Goal: Task Accomplishment & Management: Manage account settings

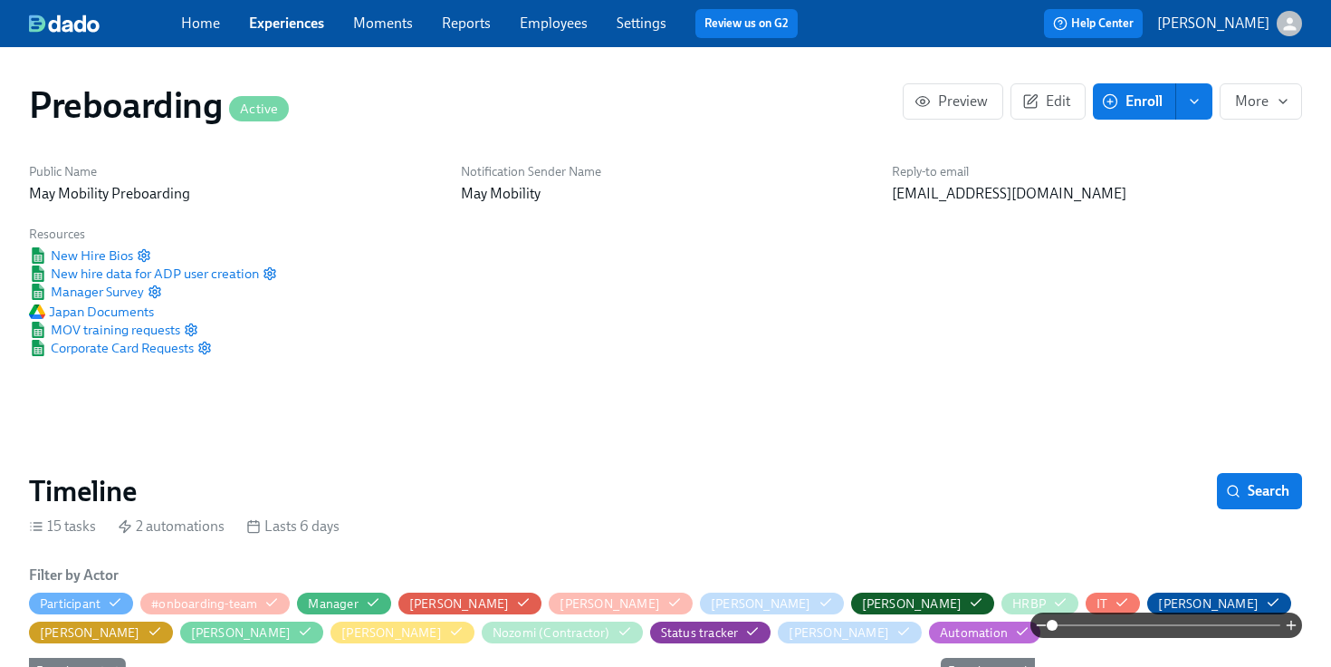
click at [538, 31] on link "Employees" at bounding box center [554, 22] width 68 height 17
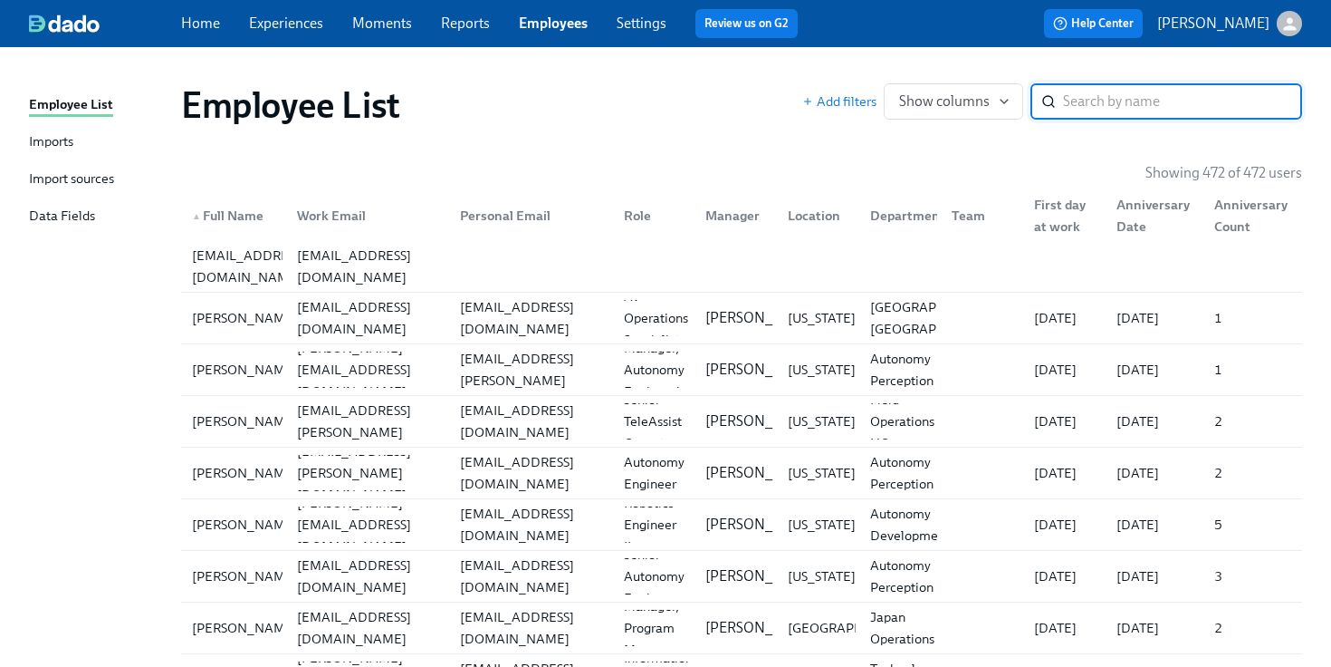
click at [79, 141] on link "Imports" at bounding box center [98, 142] width 138 height 23
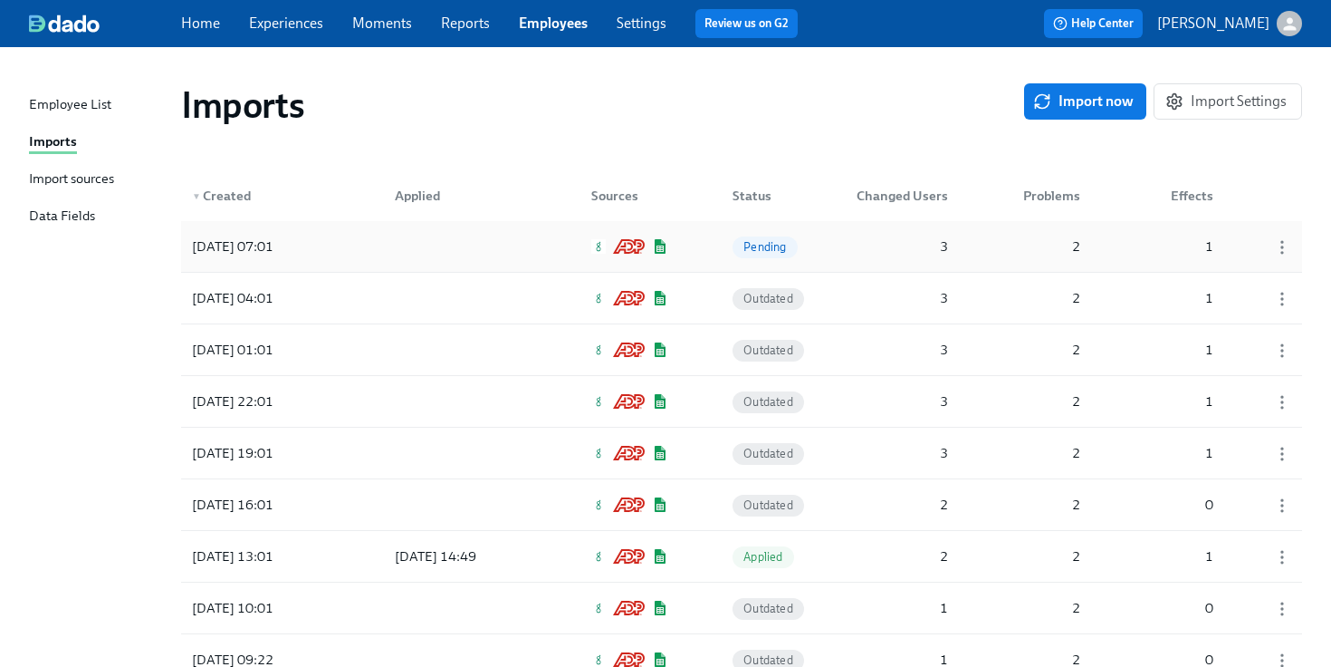
click at [427, 251] on div at bounding box center [461, 246] width 163 height 36
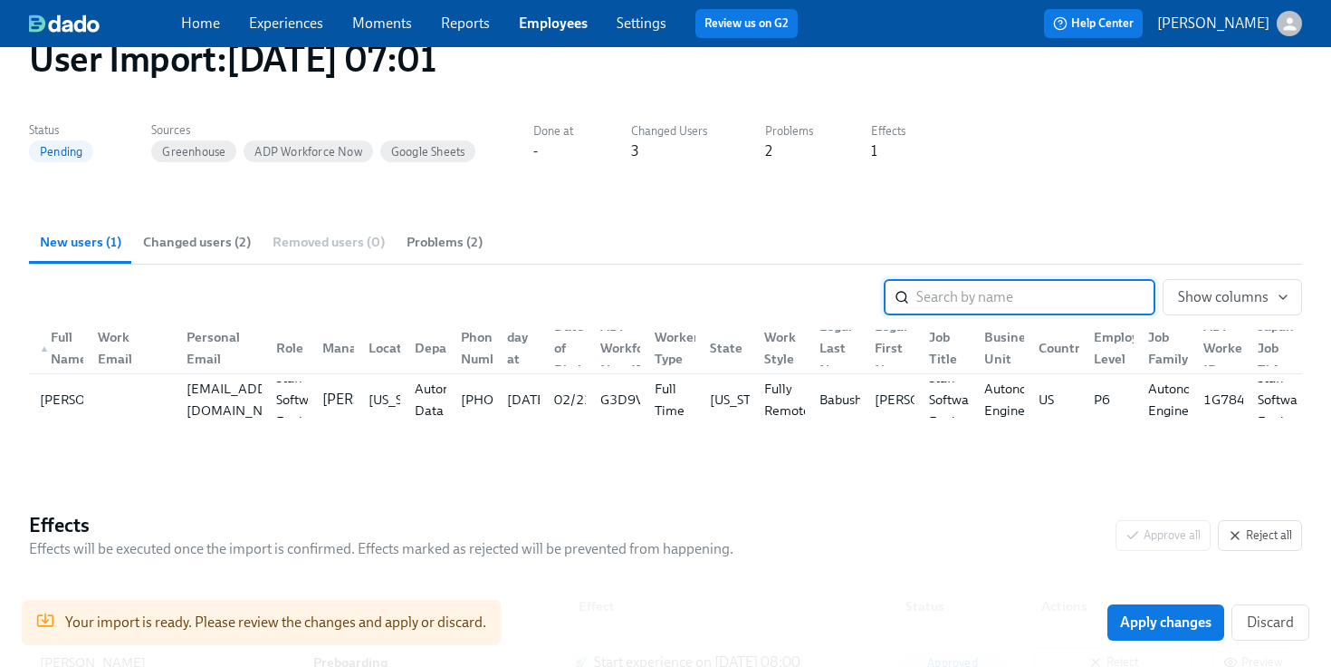
scroll to position [274, 0]
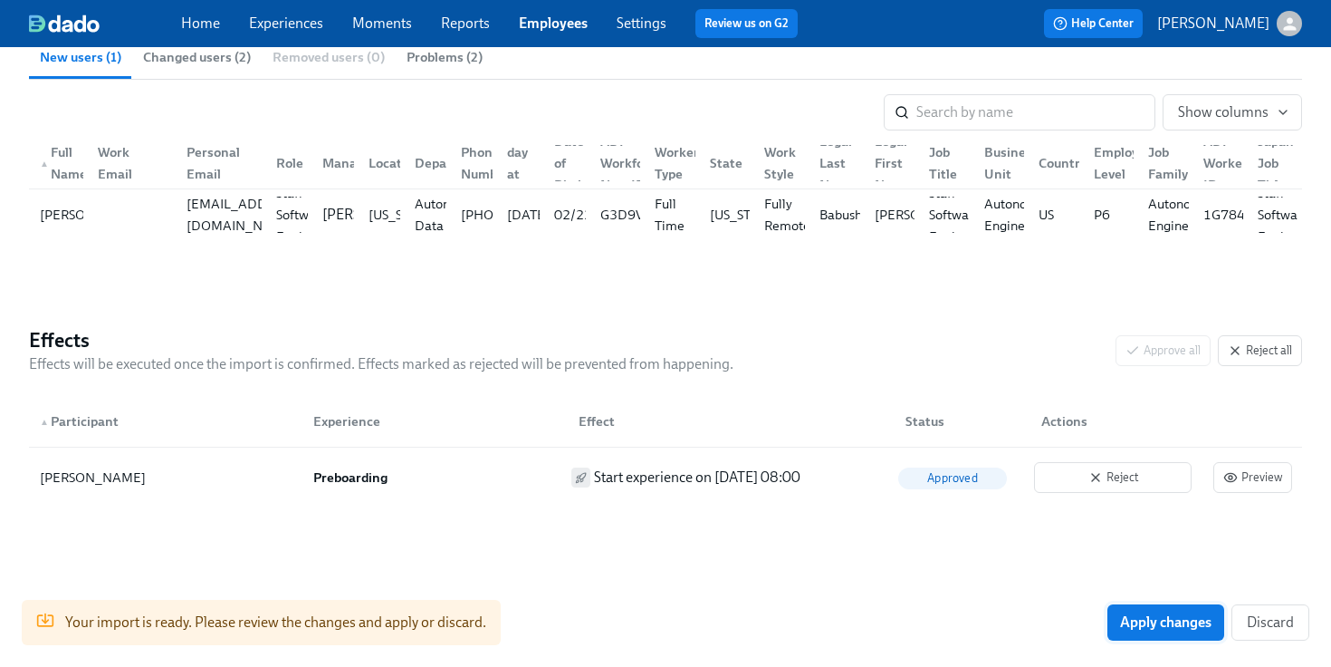
click at [1124, 633] on button "Apply changes" at bounding box center [1166, 622] width 117 height 36
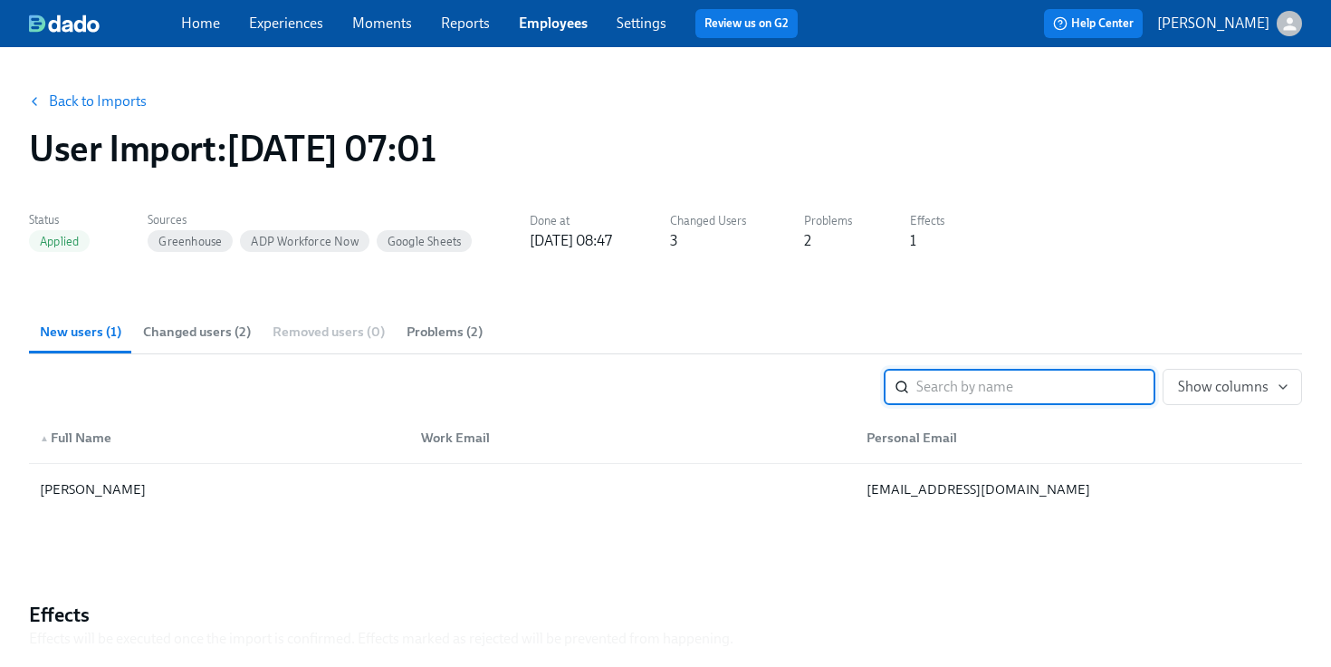
click at [298, 17] on link "Experiences" at bounding box center [286, 22] width 74 height 17
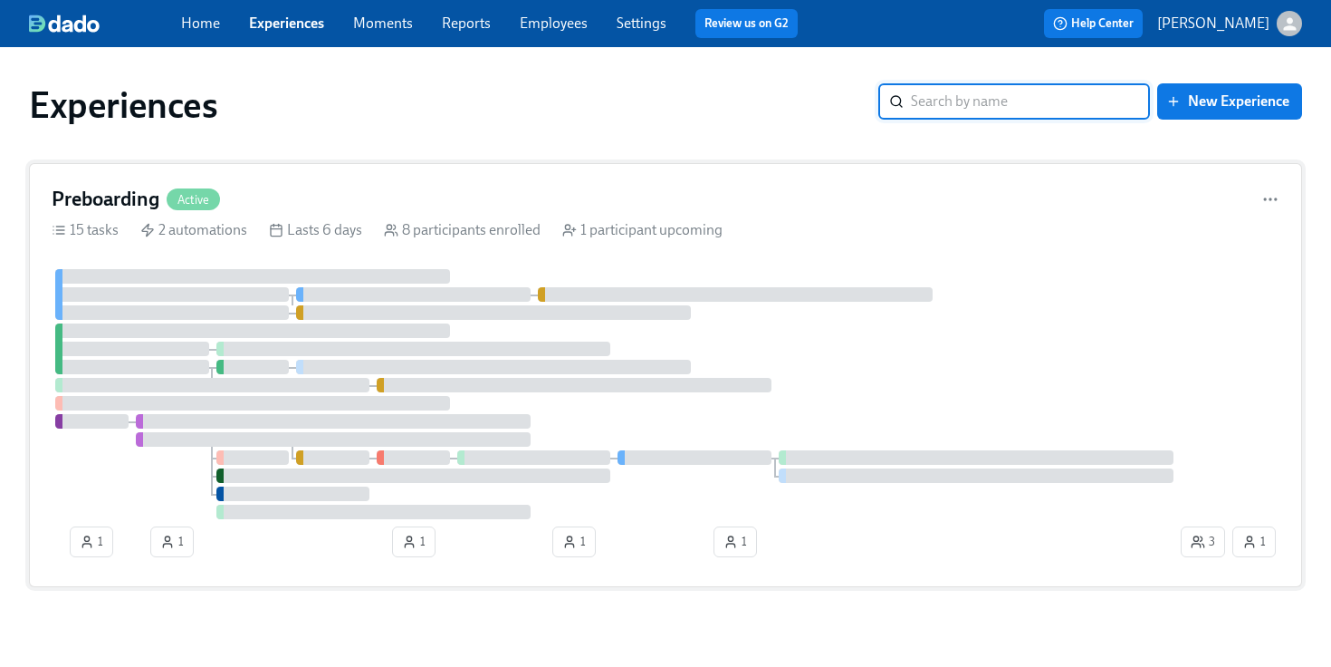
click at [302, 325] on div at bounding box center [252, 330] width 395 height 14
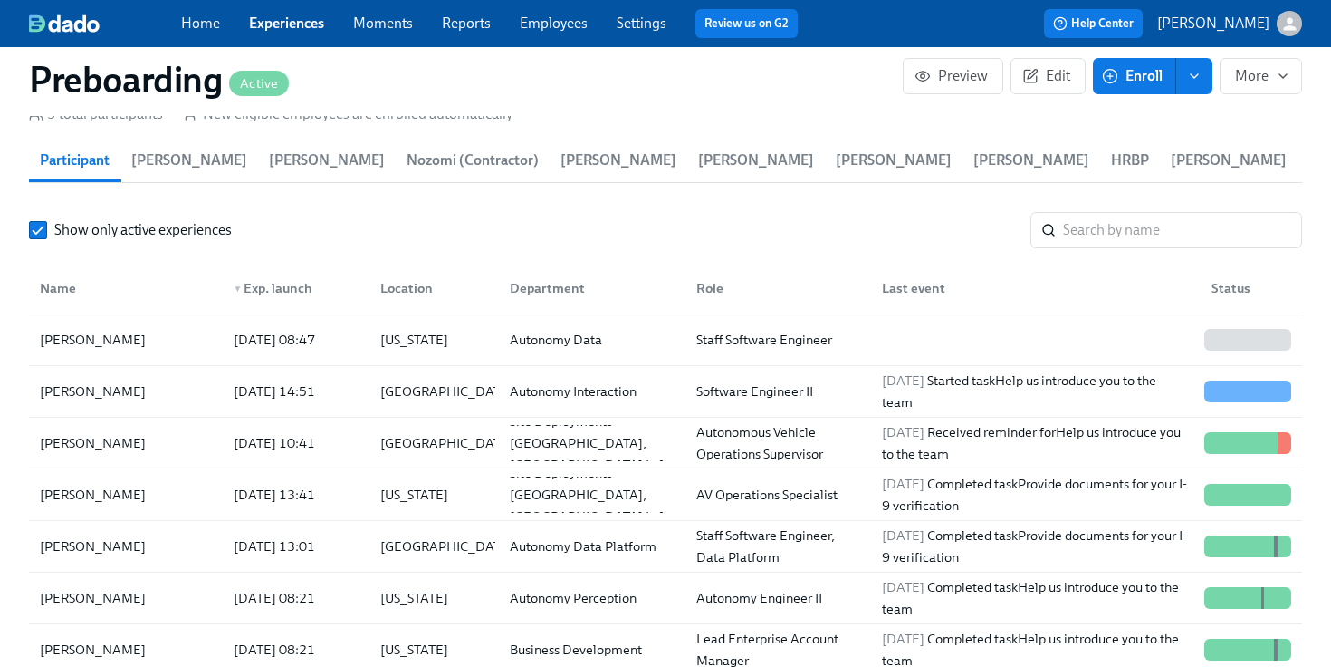
scroll to position [1978, 0]
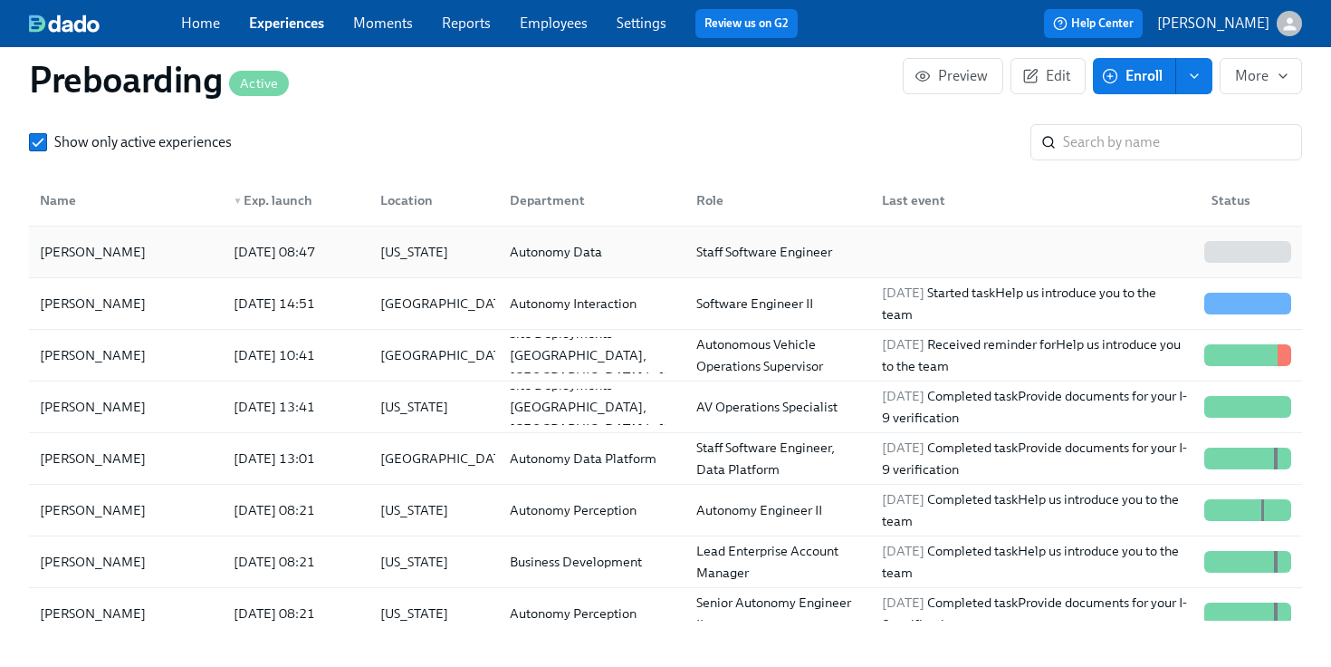
click at [330, 269] on div "[DATE] 08:47" at bounding box center [293, 252] width 148 height 36
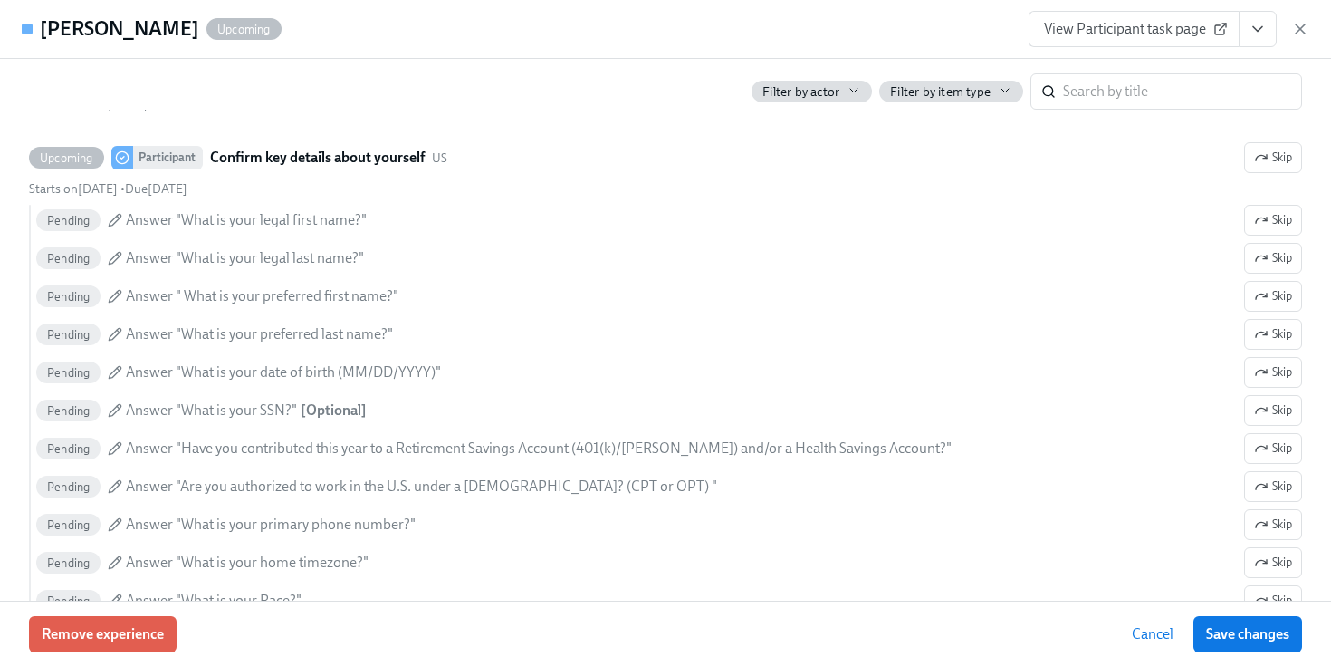
scroll to position [1005, 0]
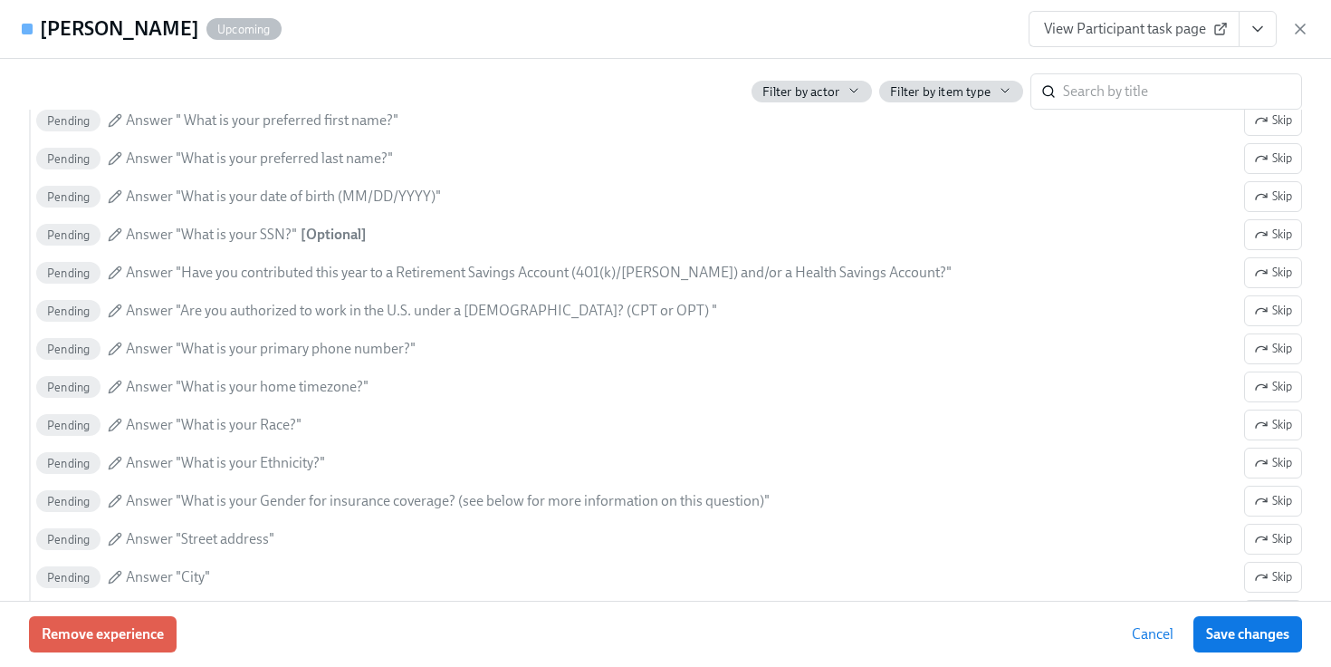
click at [1299, 42] on div "View Participant task page" at bounding box center [1169, 29] width 281 height 36
click at [1299, 26] on icon "button" at bounding box center [1300, 28] width 9 height 9
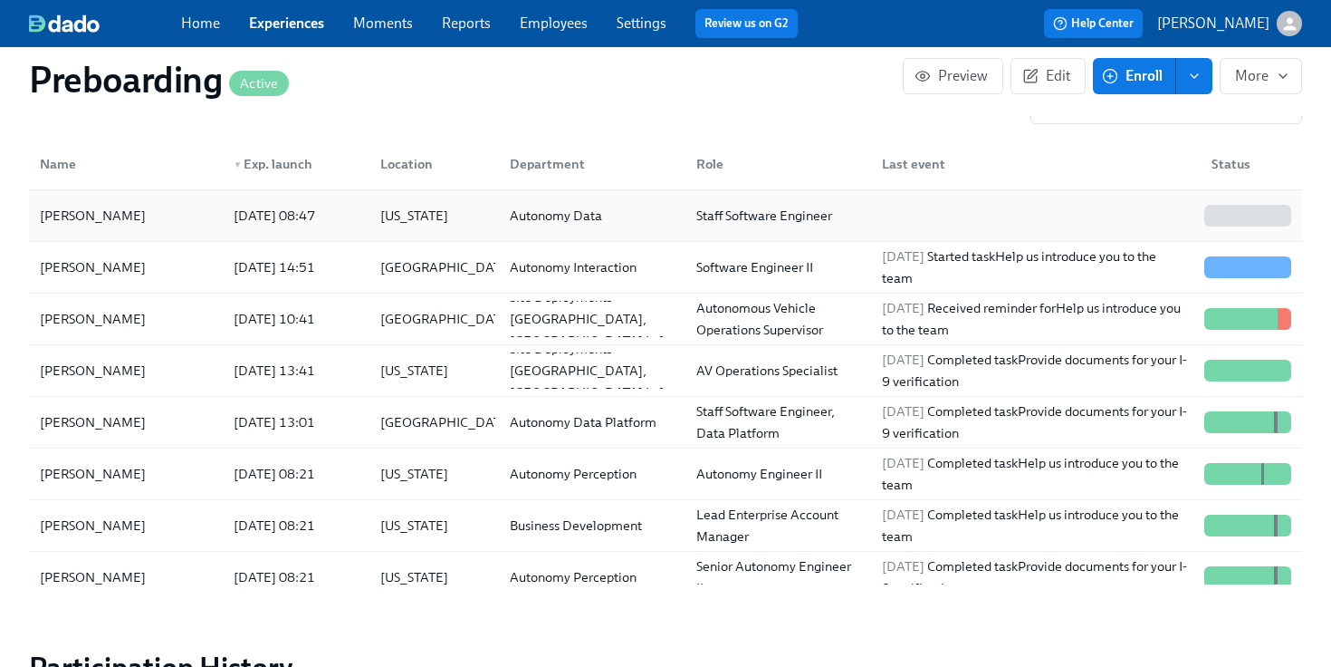
scroll to position [2009, 0]
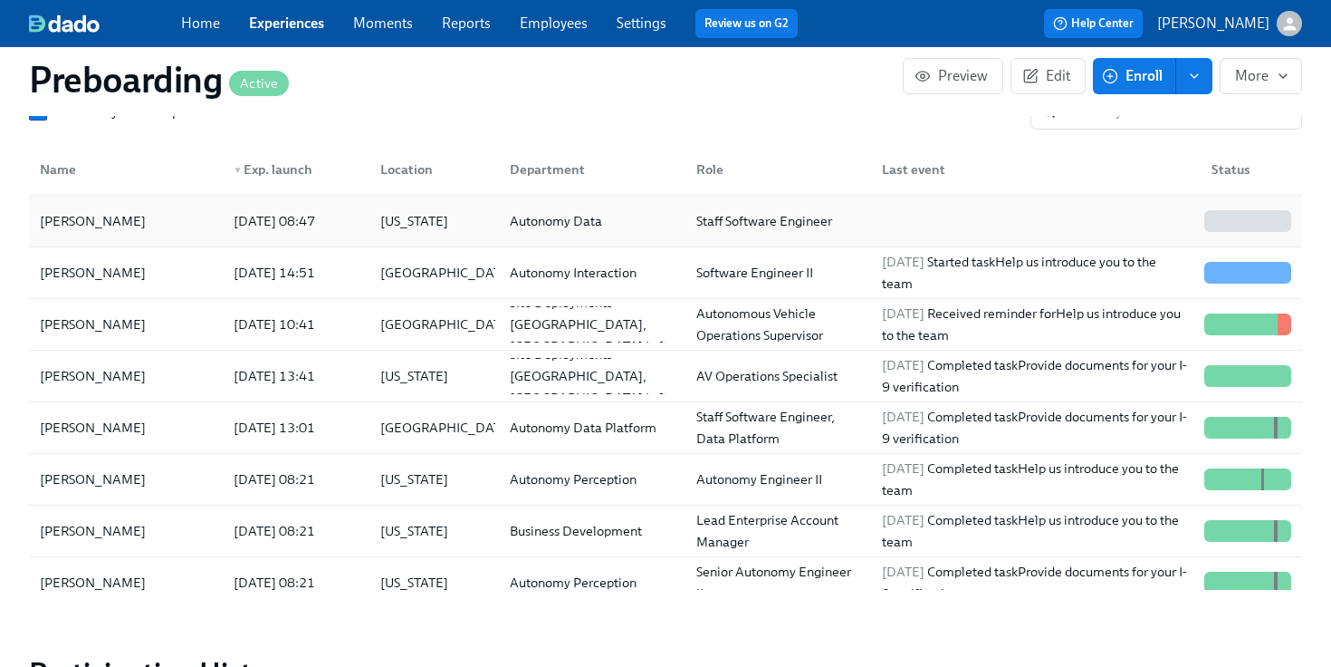
click at [389, 211] on div "[US_STATE]" at bounding box center [414, 221] width 82 height 22
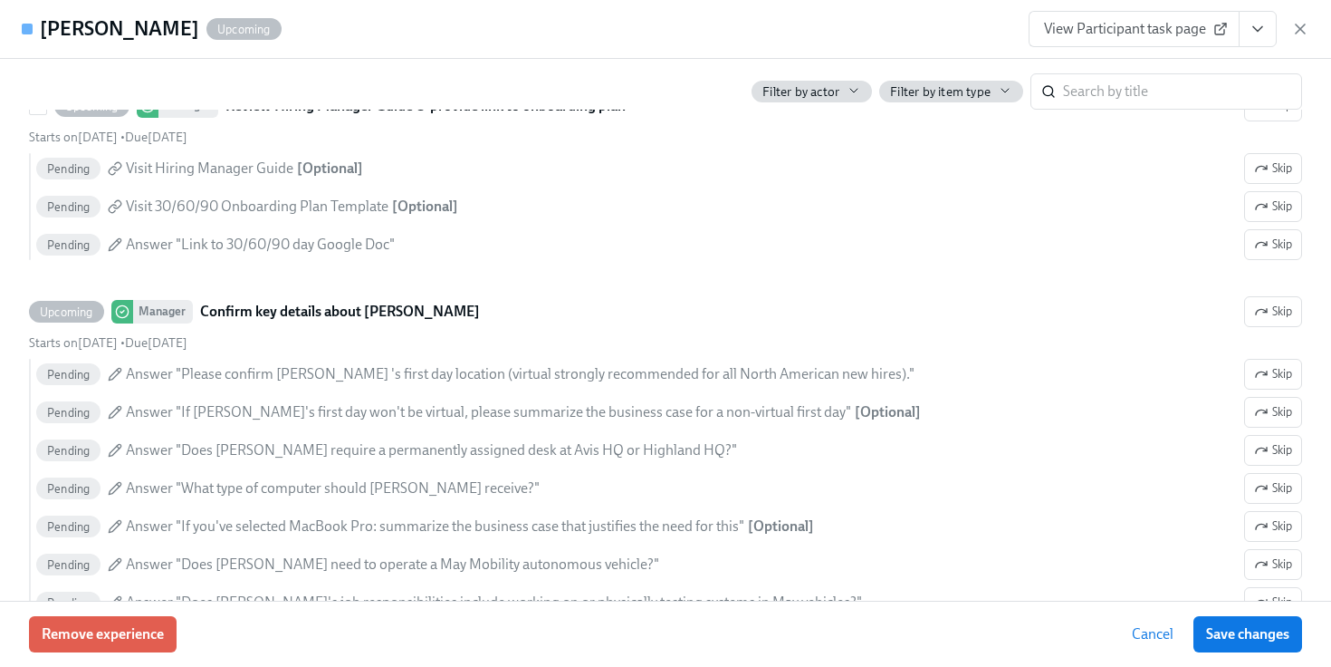
scroll to position [1989, 0]
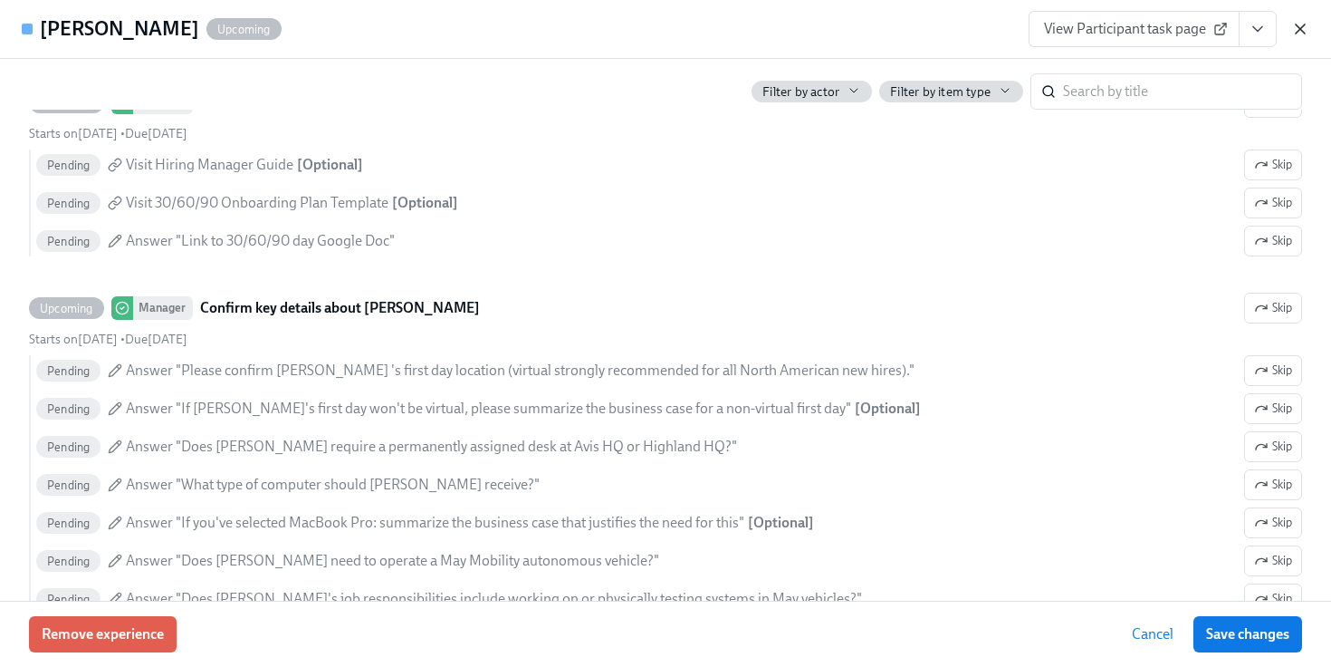
click at [1298, 34] on icon "button" at bounding box center [1300, 29] width 18 height 18
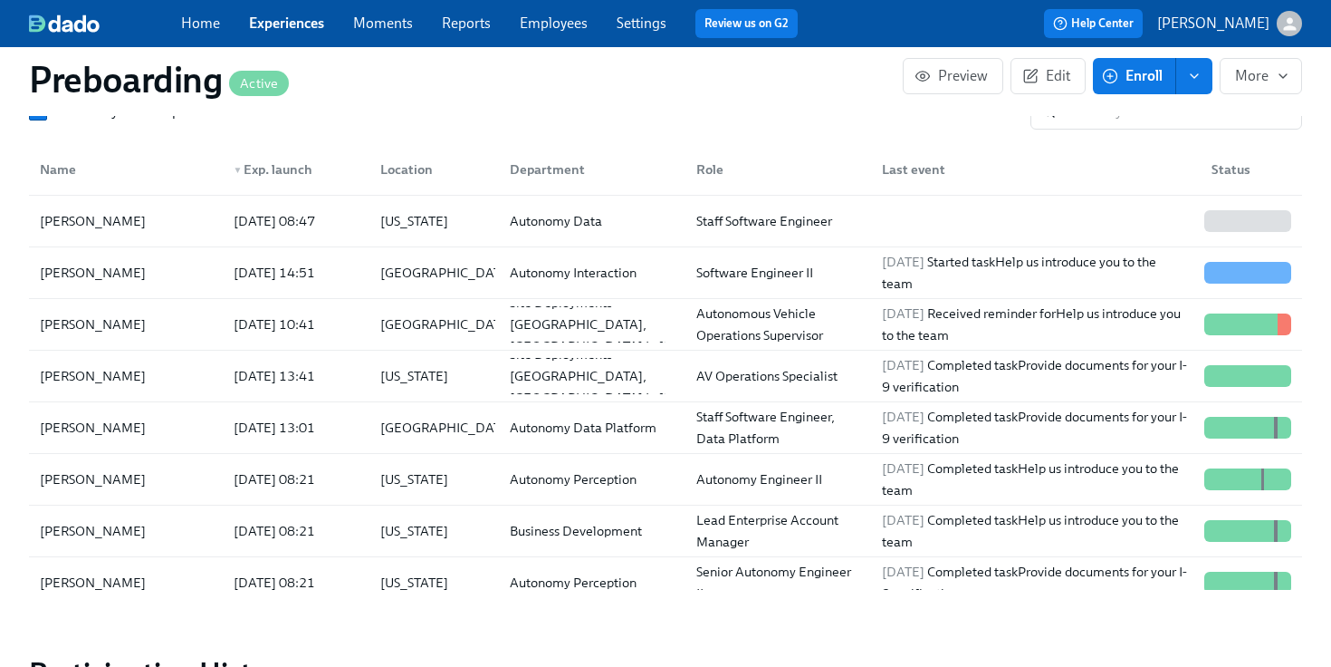
click at [302, 14] on link "Experiences" at bounding box center [286, 22] width 75 height 17
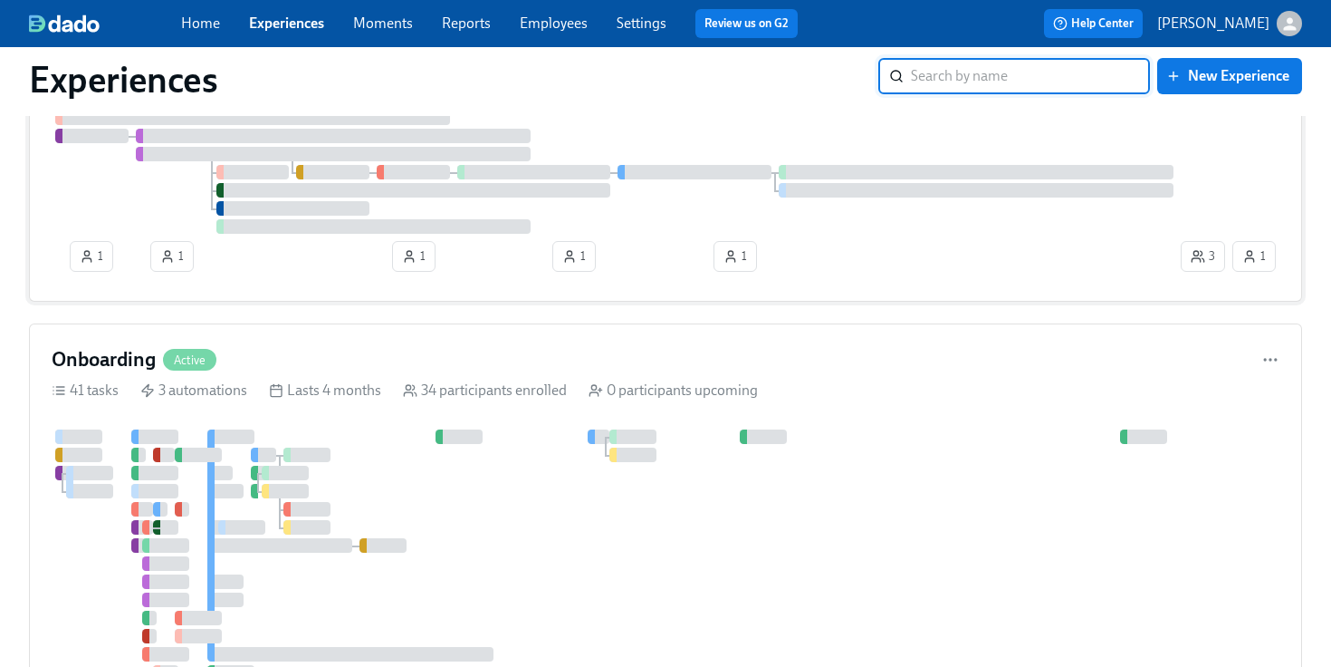
scroll to position [438, 0]
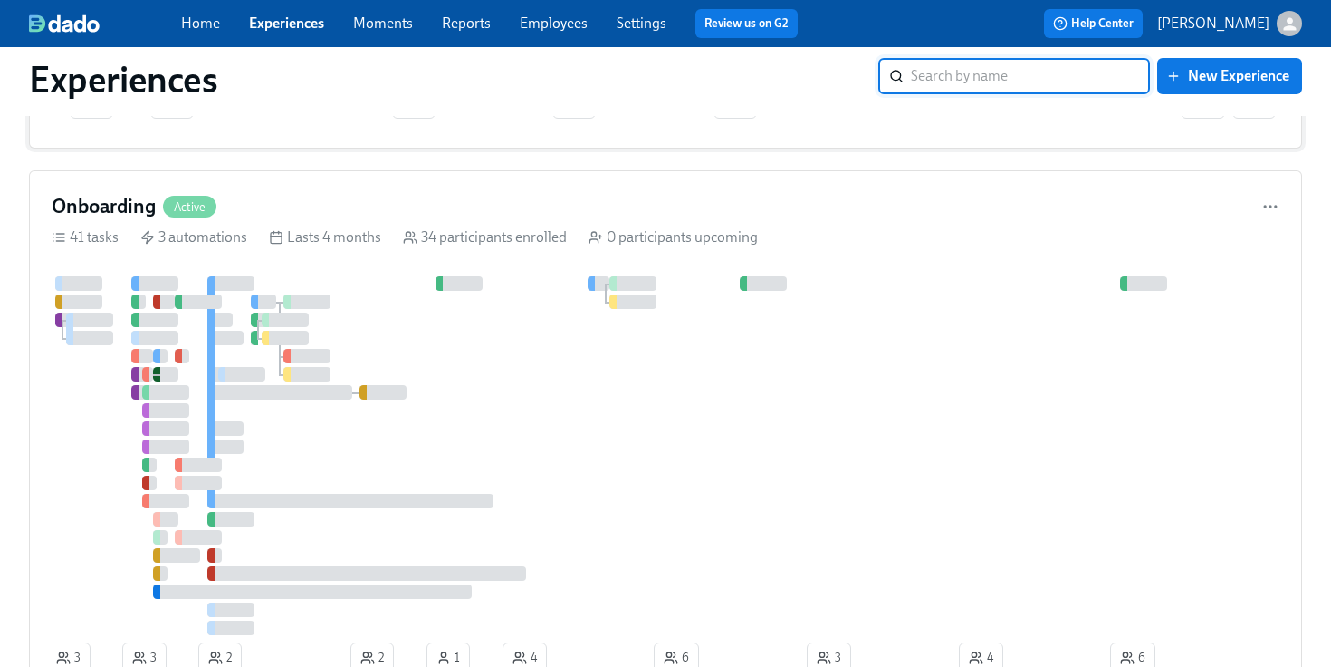
click at [470, 251] on div "Onboarding Active 41 tasks 3 automations Lasts 4 months 34 participants enrolle…" at bounding box center [665, 436] width 1273 height 533
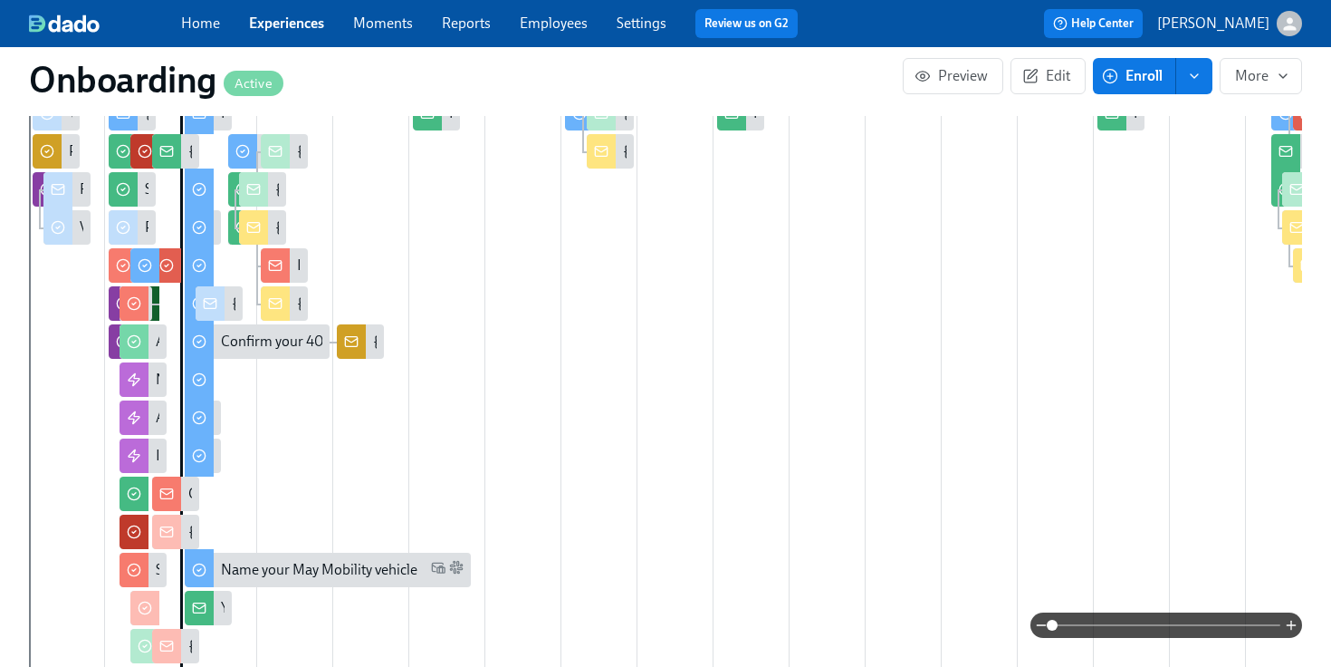
scroll to position [715, 0]
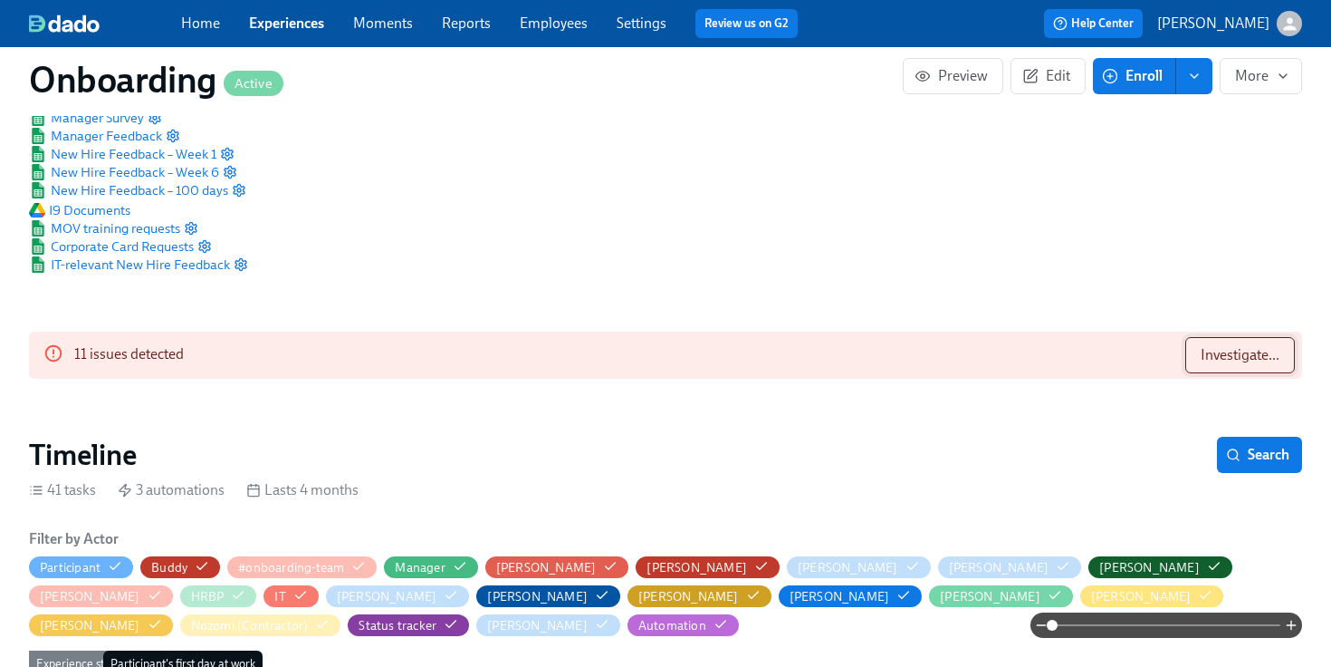
click at [1208, 341] on button "Investigate..." at bounding box center [1240, 355] width 110 height 36
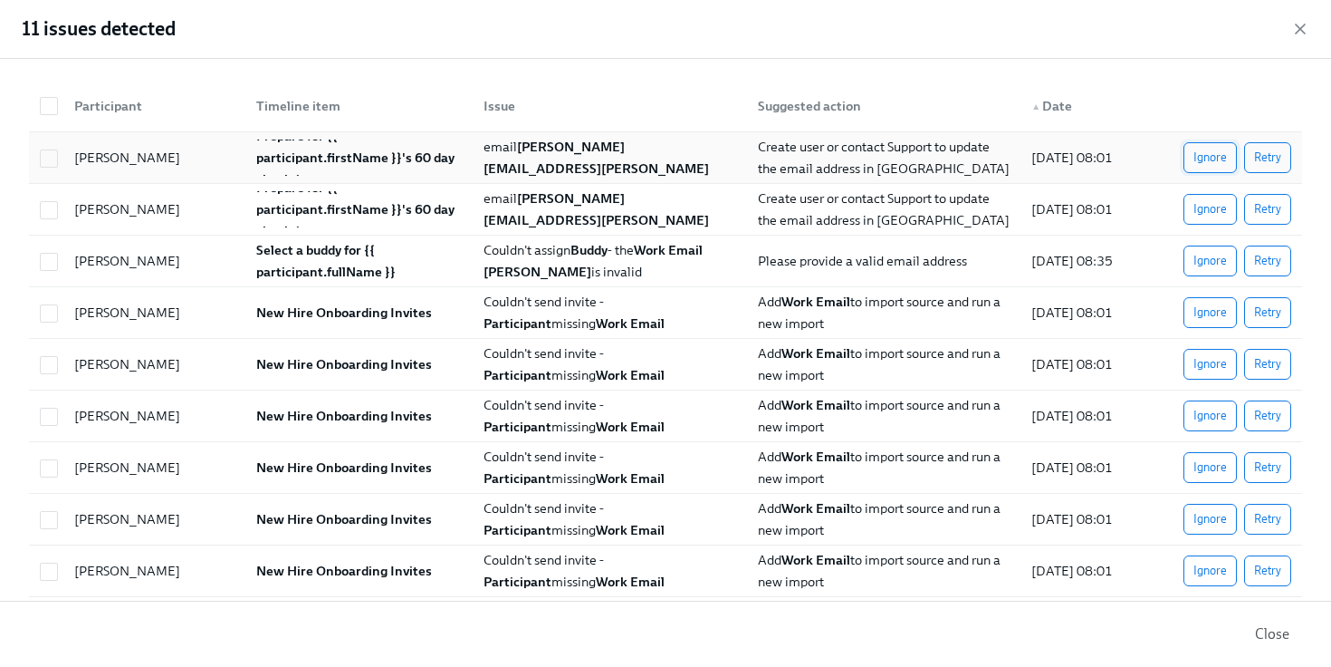
click at [1203, 166] on span "Ignore" at bounding box center [1211, 158] width 34 height 18
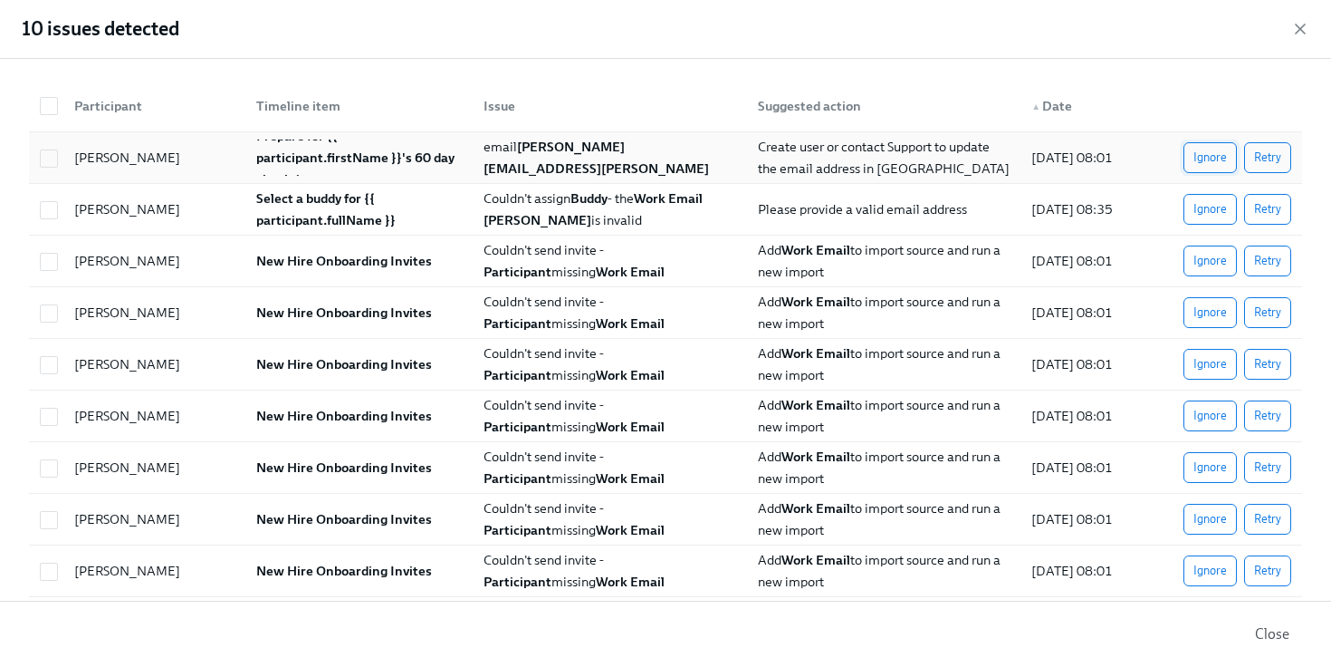
click at [1201, 158] on span "Ignore" at bounding box center [1211, 158] width 34 height 18
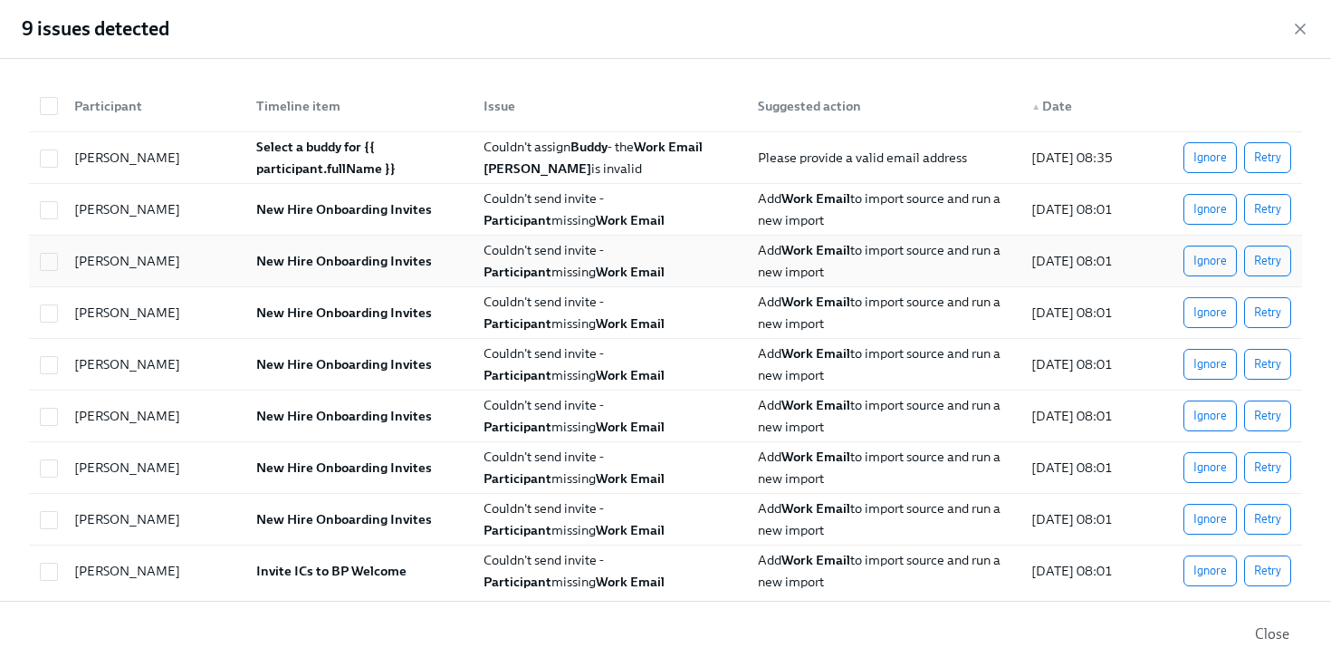
scroll to position [17, 0]
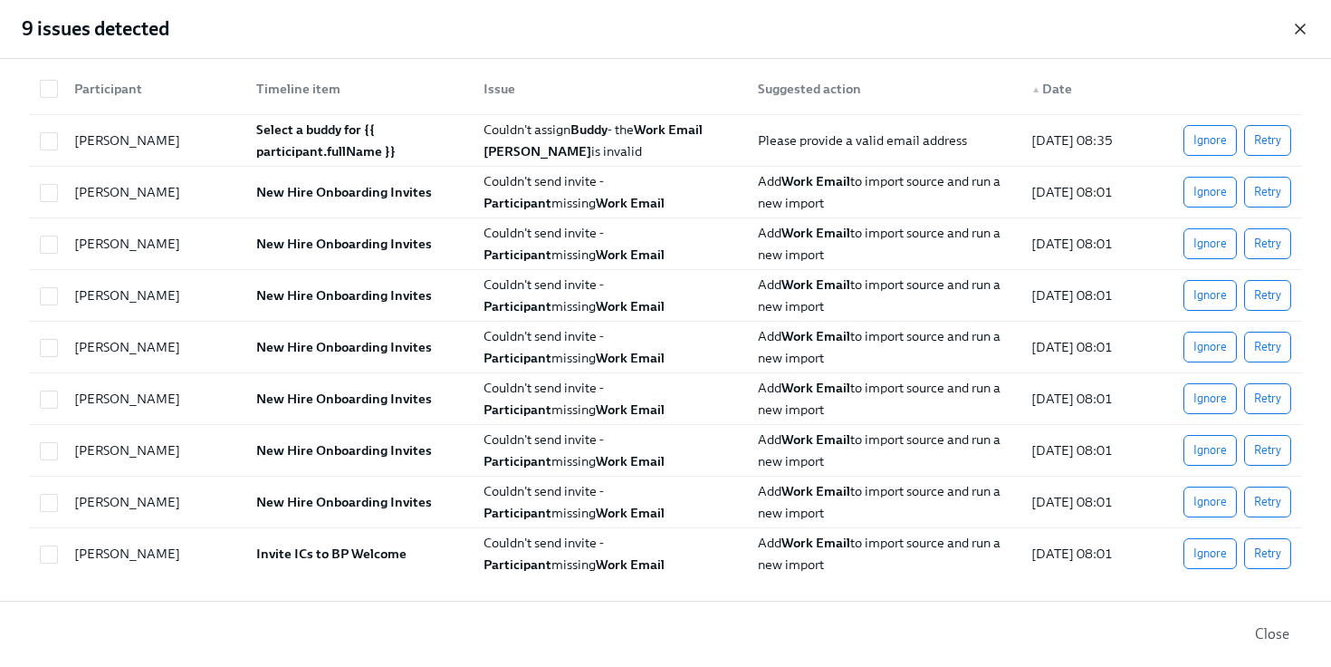
click at [1293, 31] on icon "button" at bounding box center [1300, 29] width 18 height 18
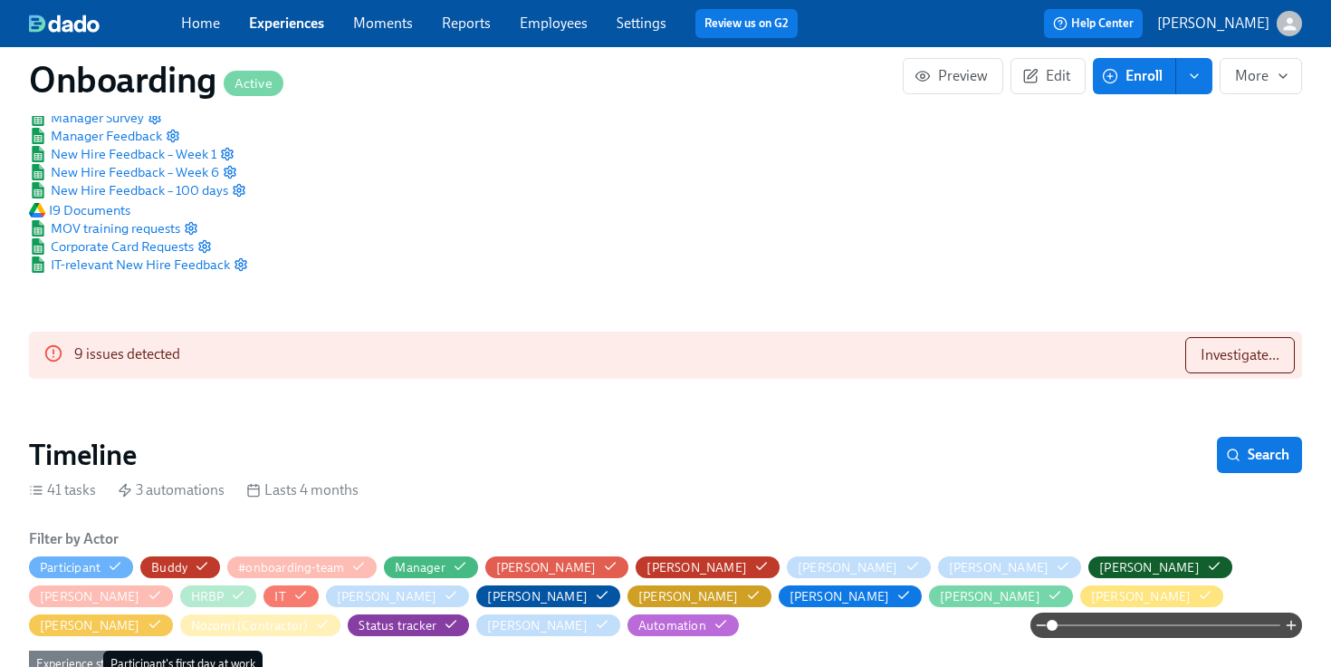
click at [308, 31] on link "Experiences" at bounding box center [286, 22] width 75 height 17
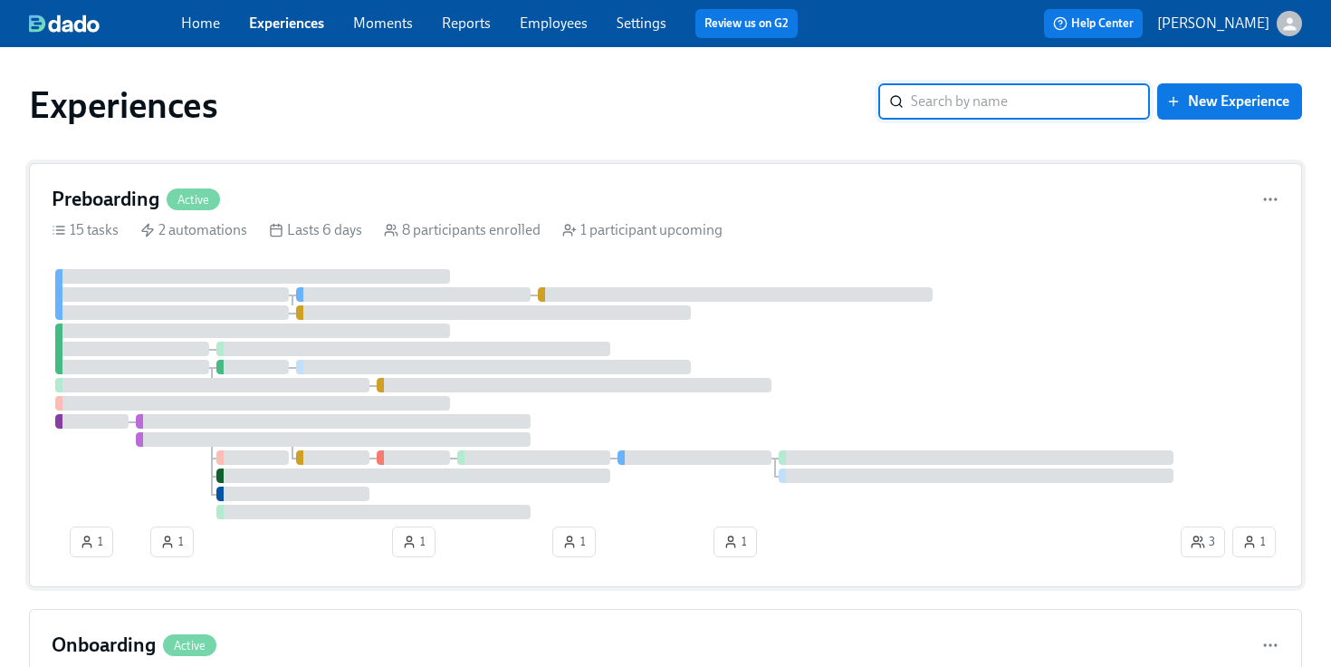
click at [293, 302] on div at bounding box center [615, 394] width 1126 height 250
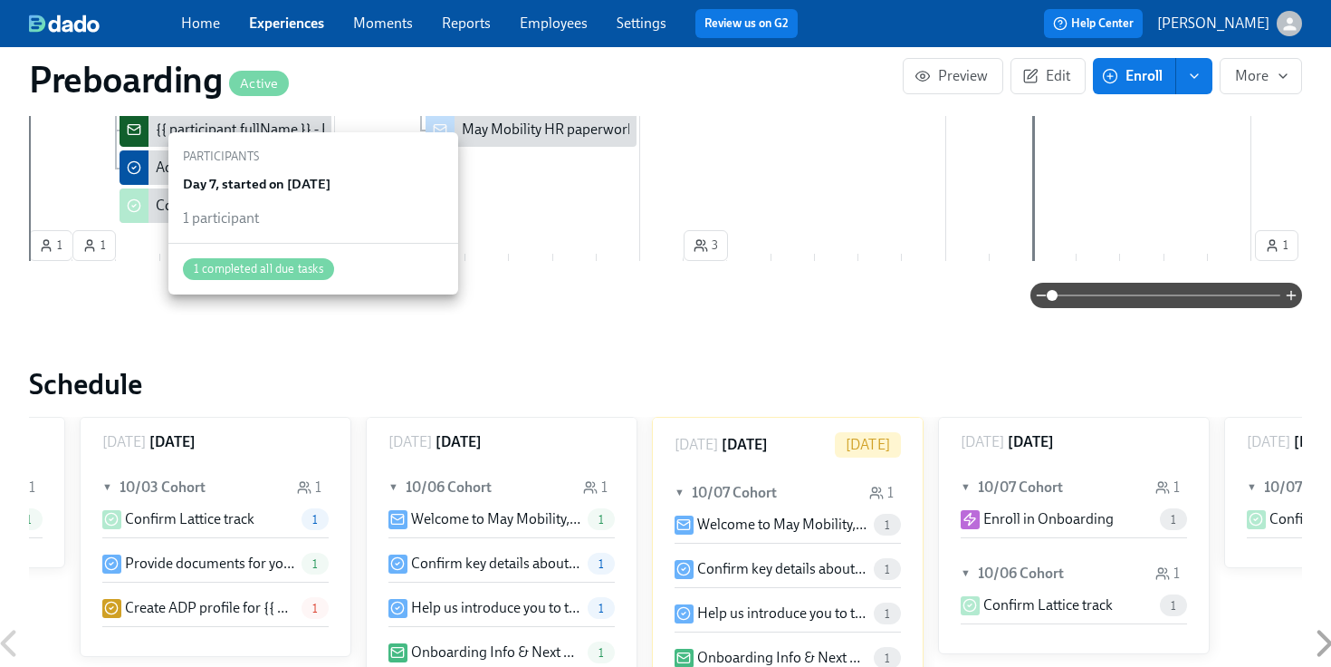
scroll to position [1047, 0]
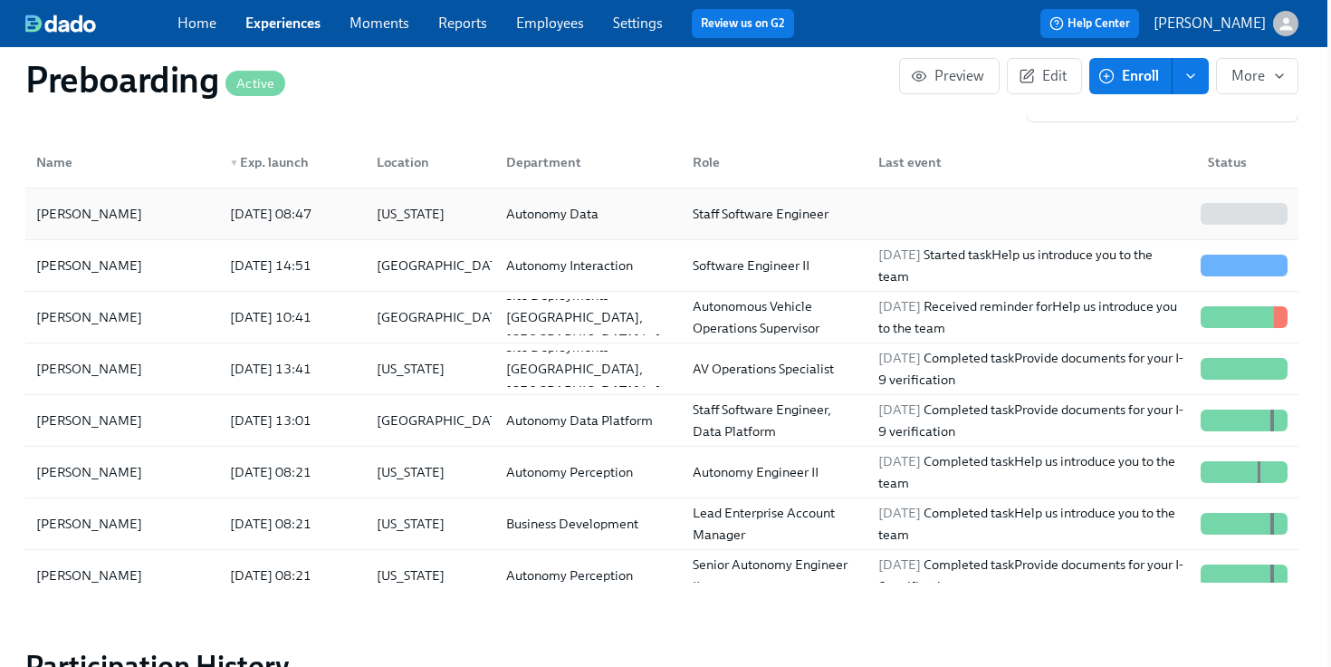
click at [307, 211] on div "[DATE] 08:47" at bounding box center [271, 214] width 96 height 22
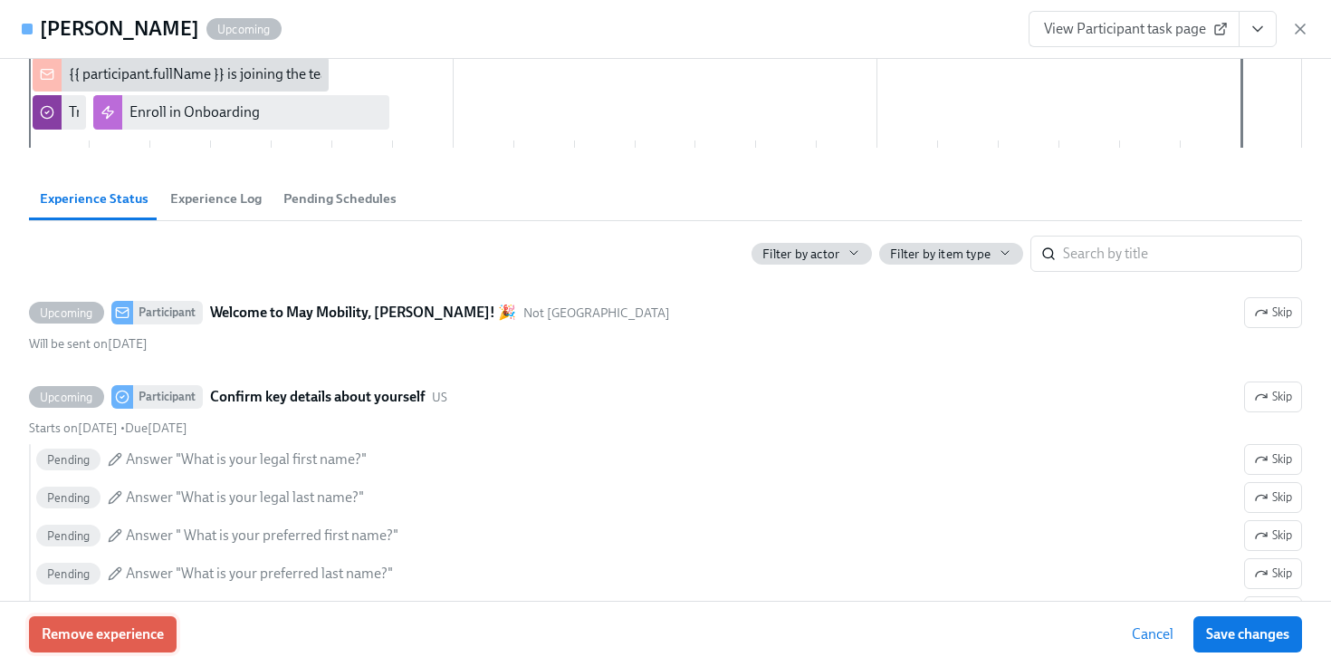
click at [122, 640] on span "Remove experience" at bounding box center [103, 634] width 122 height 18
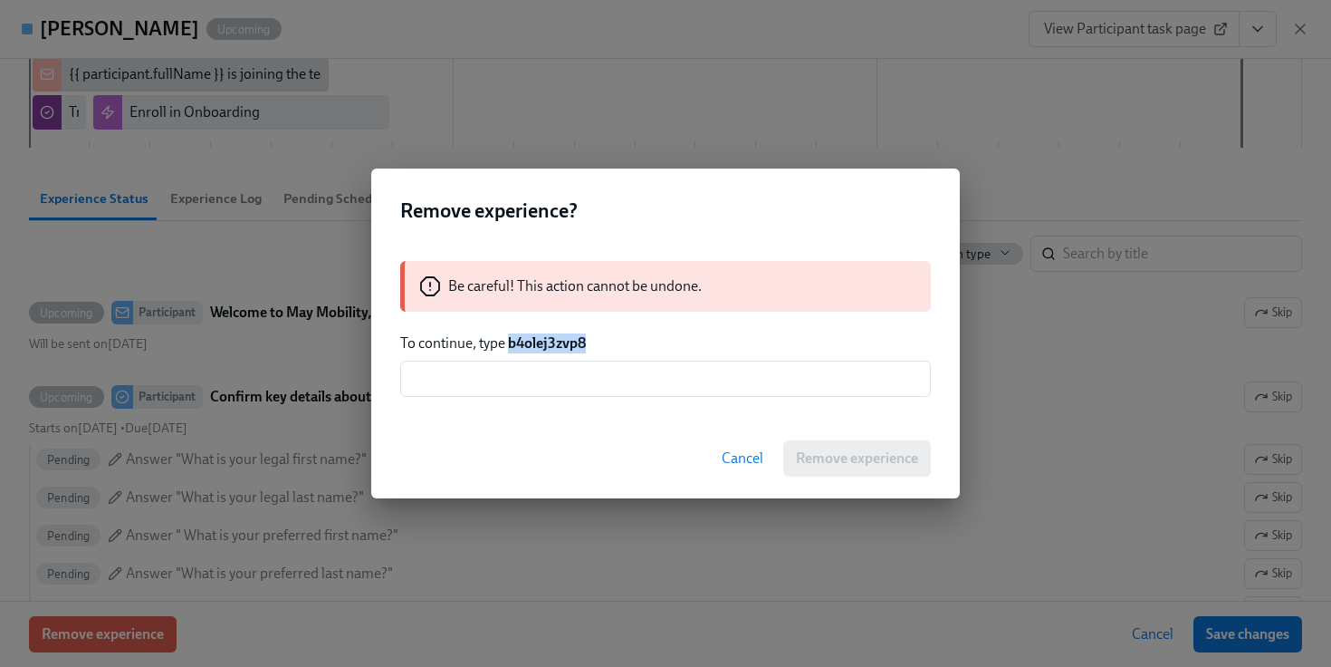
drag, startPoint x: 596, startPoint y: 342, endPoint x: 509, endPoint y: 341, distance: 86.9
click at [509, 341] on p "To continue, type b4olej3zvp8" at bounding box center [665, 343] width 531 height 20
copy strong "b4olej3zvp8"
click at [508, 373] on input "text" at bounding box center [665, 378] width 531 height 36
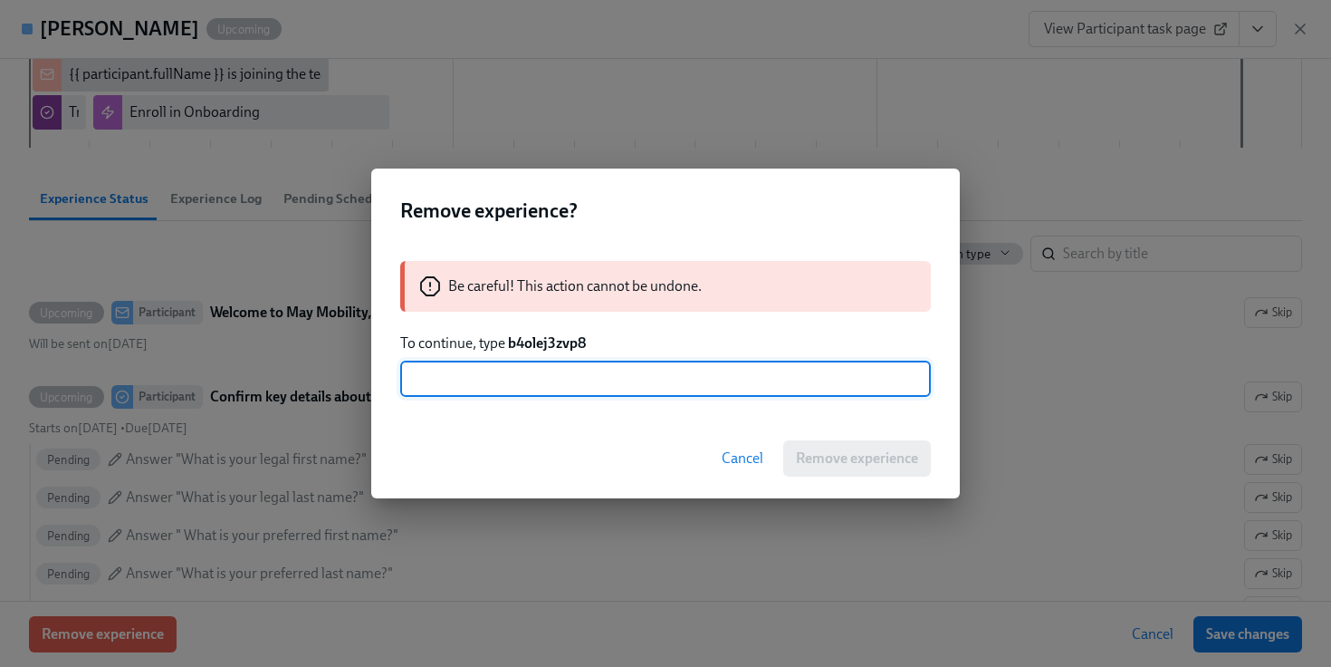
paste input "b4olej3zvp8"
type input "b4olej3zvp8"
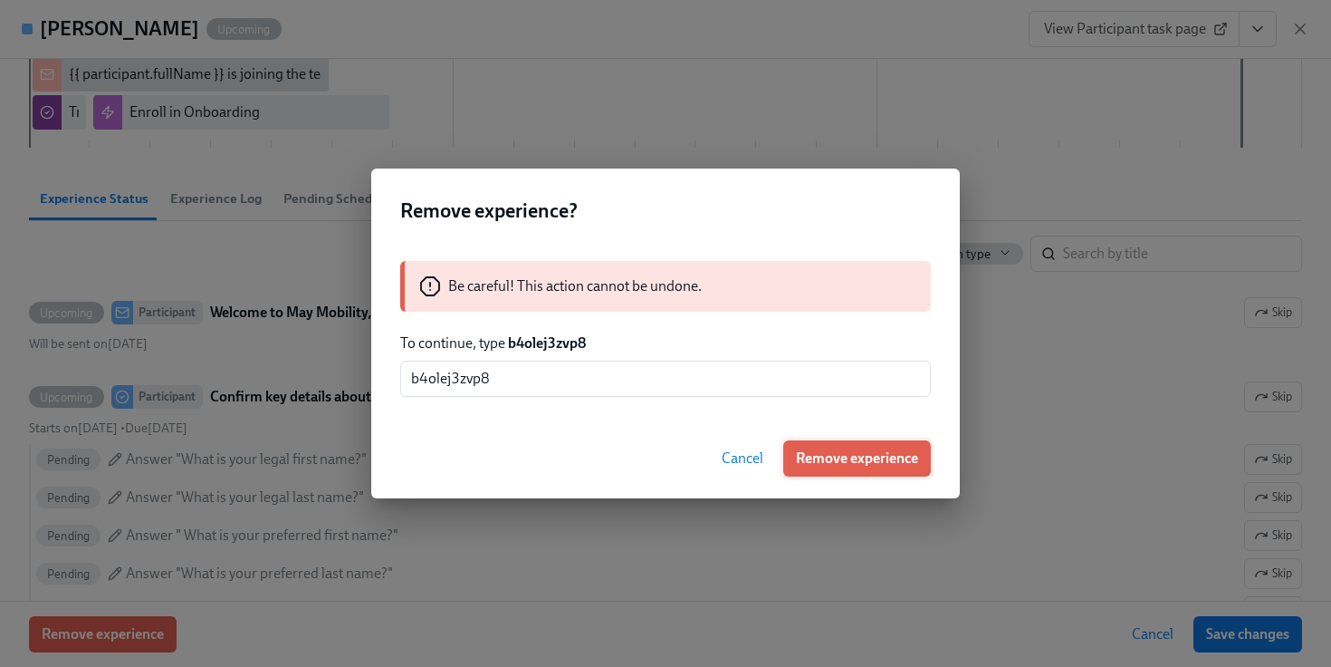
click at [841, 456] on span "Remove experience" at bounding box center [857, 458] width 122 height 18
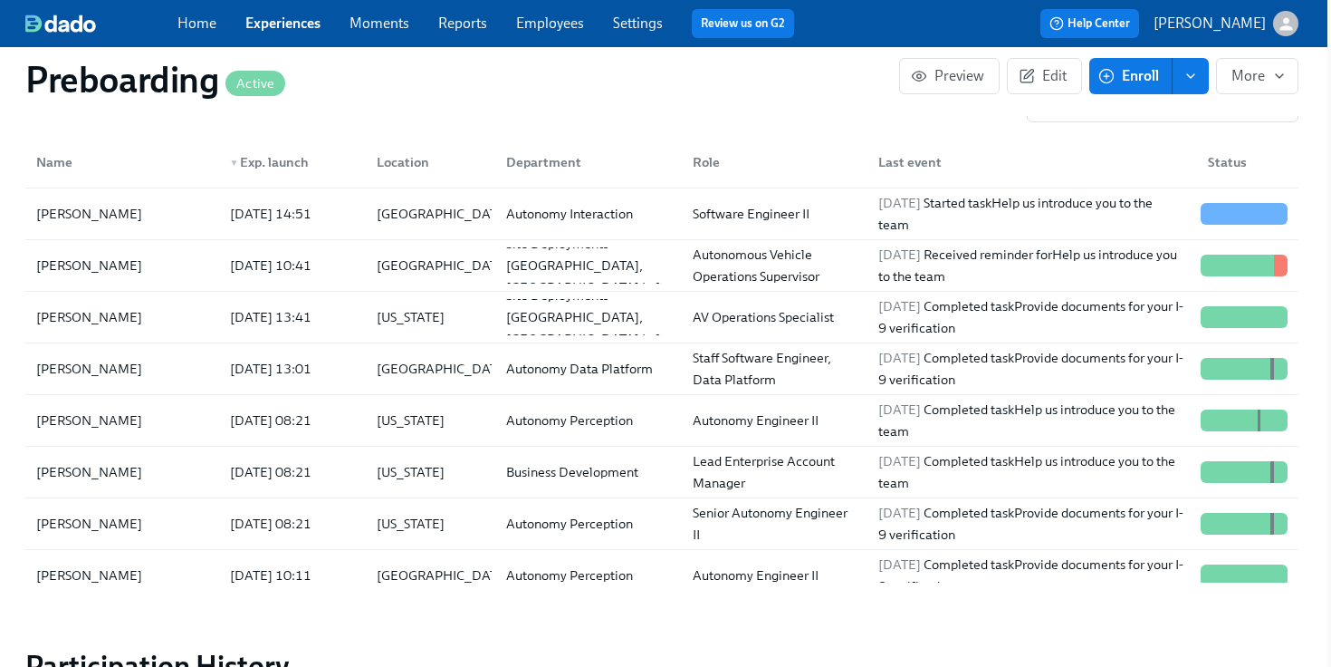
scroll to position [0, 4722]
click at [726, 383] on div "Staff Software Engineer, Data Platform" at bounding box center [775, 368] width 179 height 43
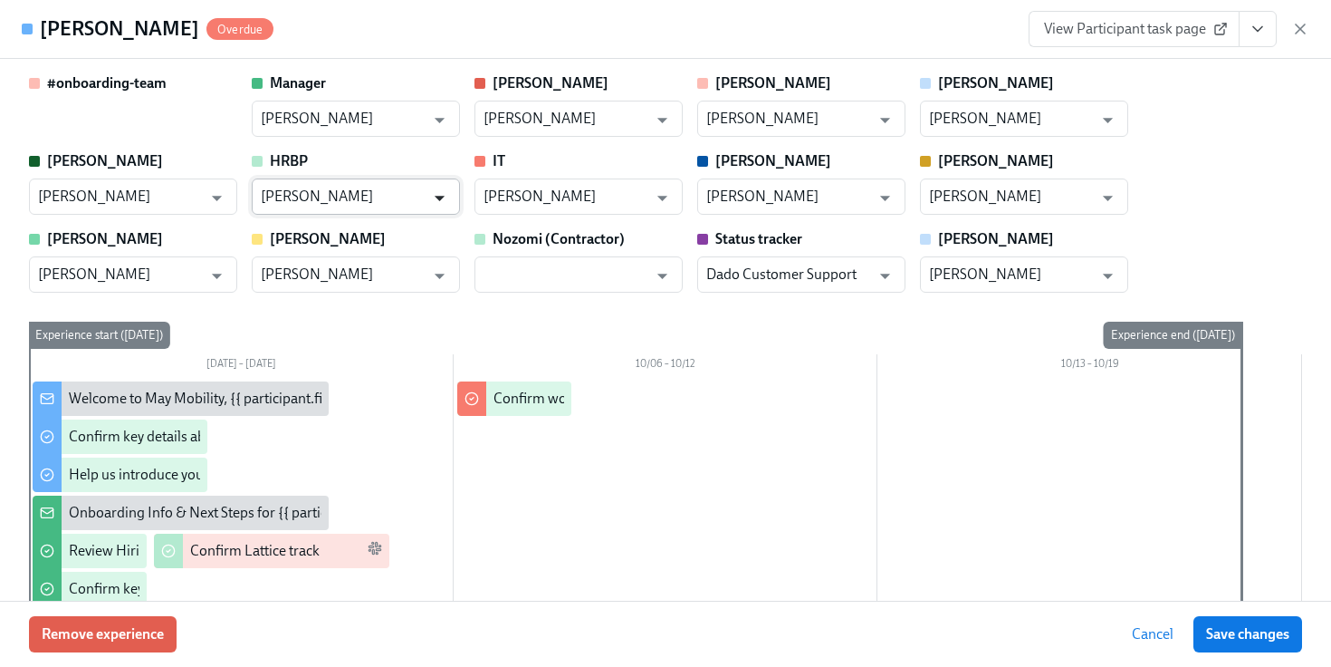
click at [435, 192] on icon "Open" at bounding box center [439, 198] width 24 height 24
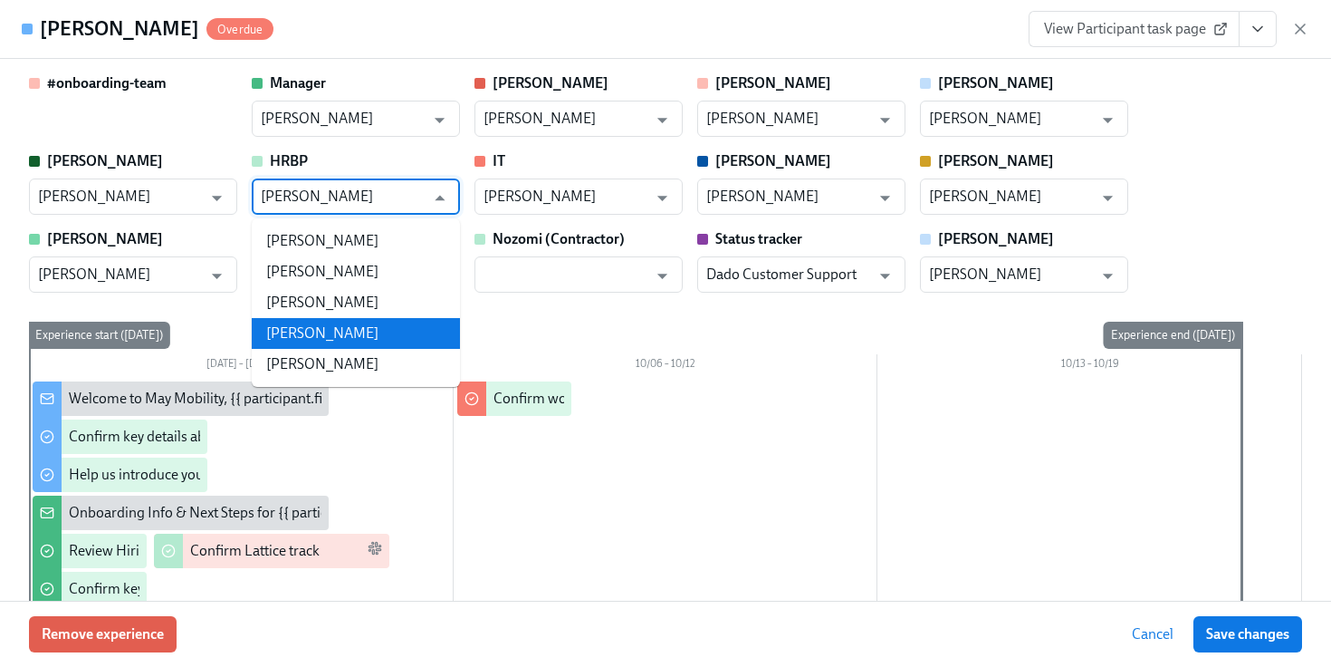
click at [360, 327] on li "[PERSON_NAME]" at bounding box center [356, 333] width 208 height 31
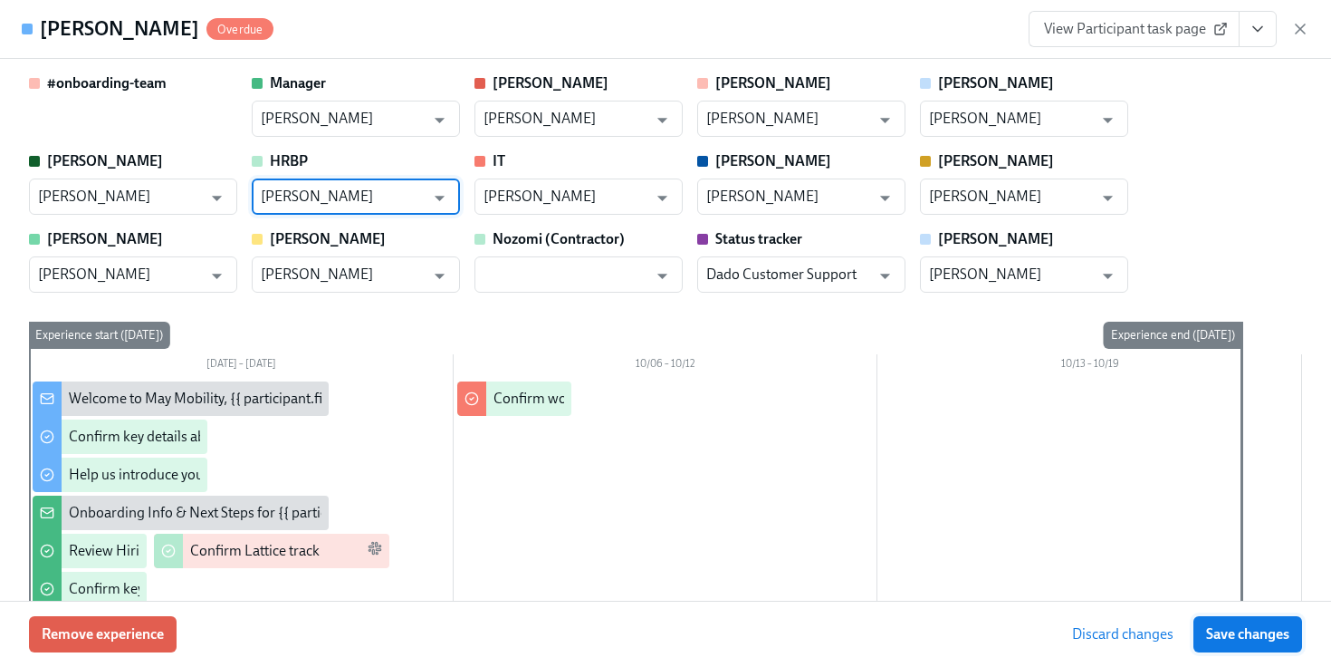
type input "[PERSON_NAME]"
click at [1253, 649] on button "Save changes" at bounding box center [1248, 634] width 109 height 36
type input "[PERSON_NAME]"
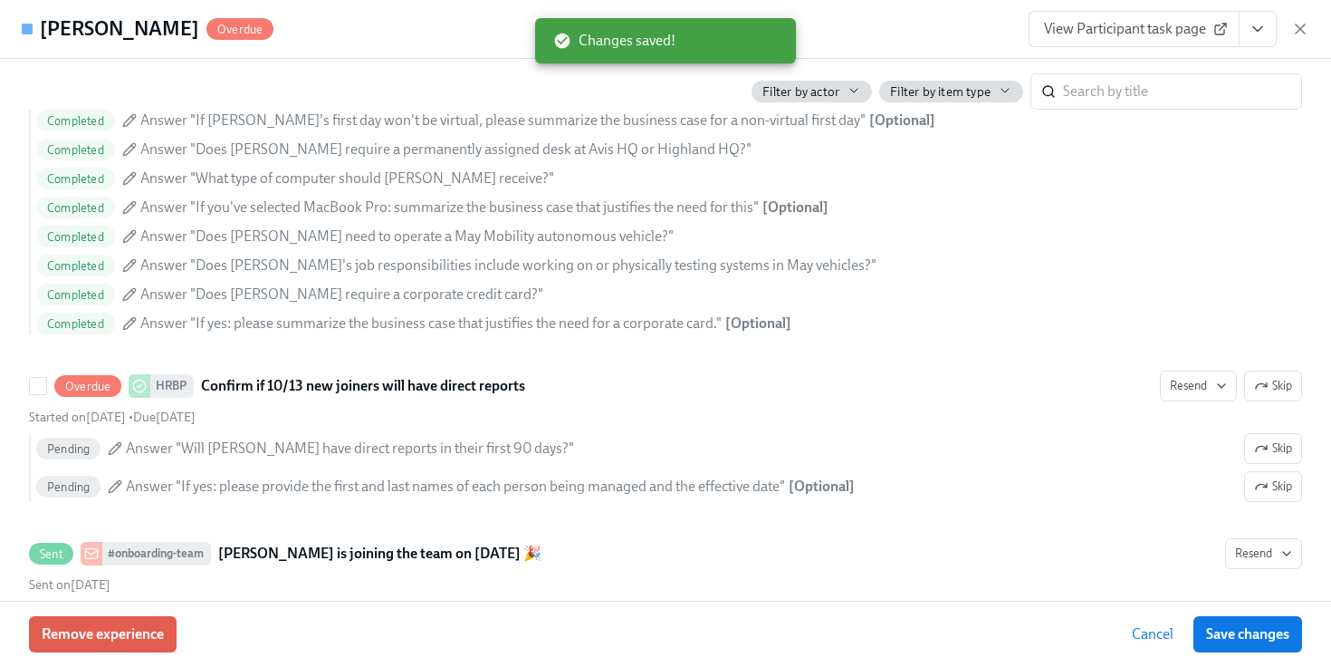
scroll to position [2349, 0]
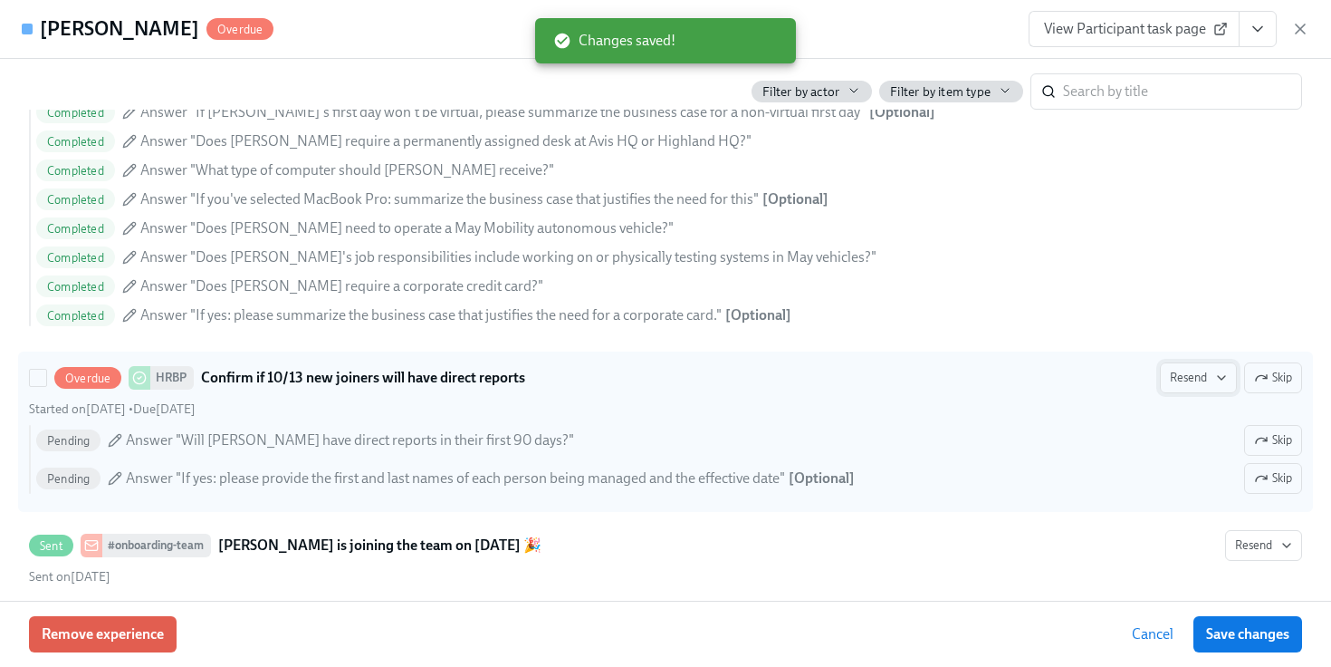
click at [1201, 375] on span "Resend" at bounding box center [1198, 378] width 57 height 18
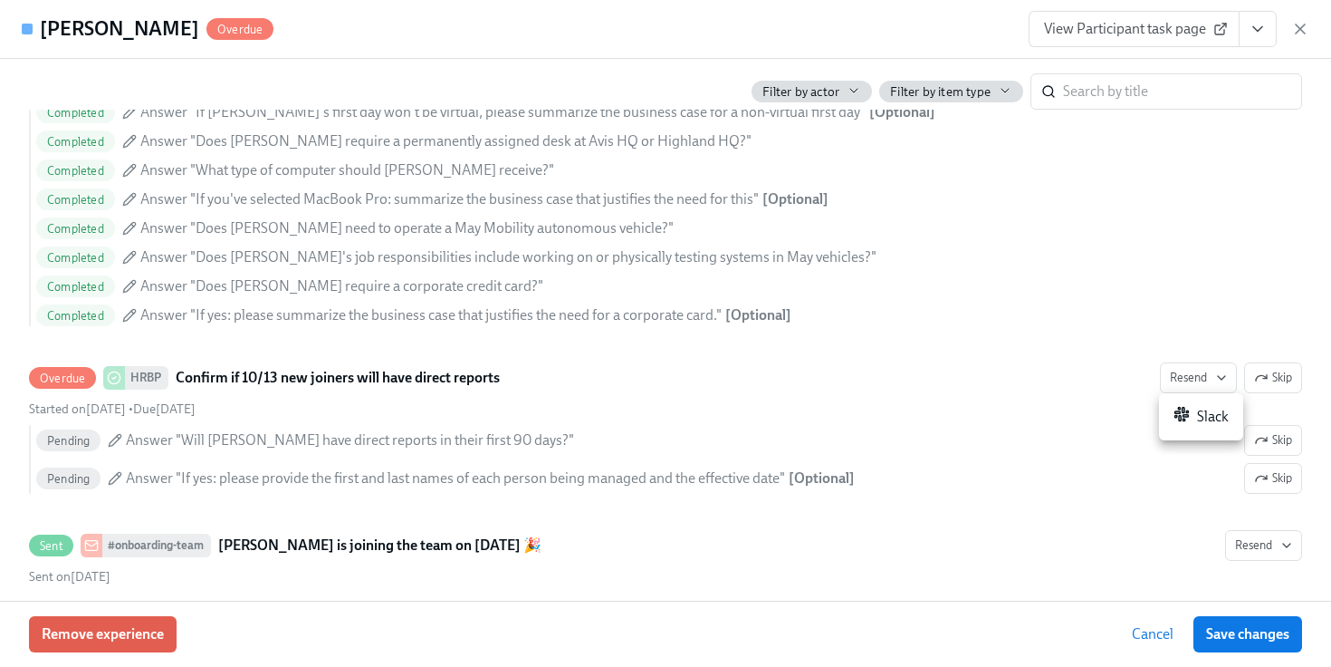
click at [1188, 423] on span at bounding box center [1182, 417] width 16 height 22
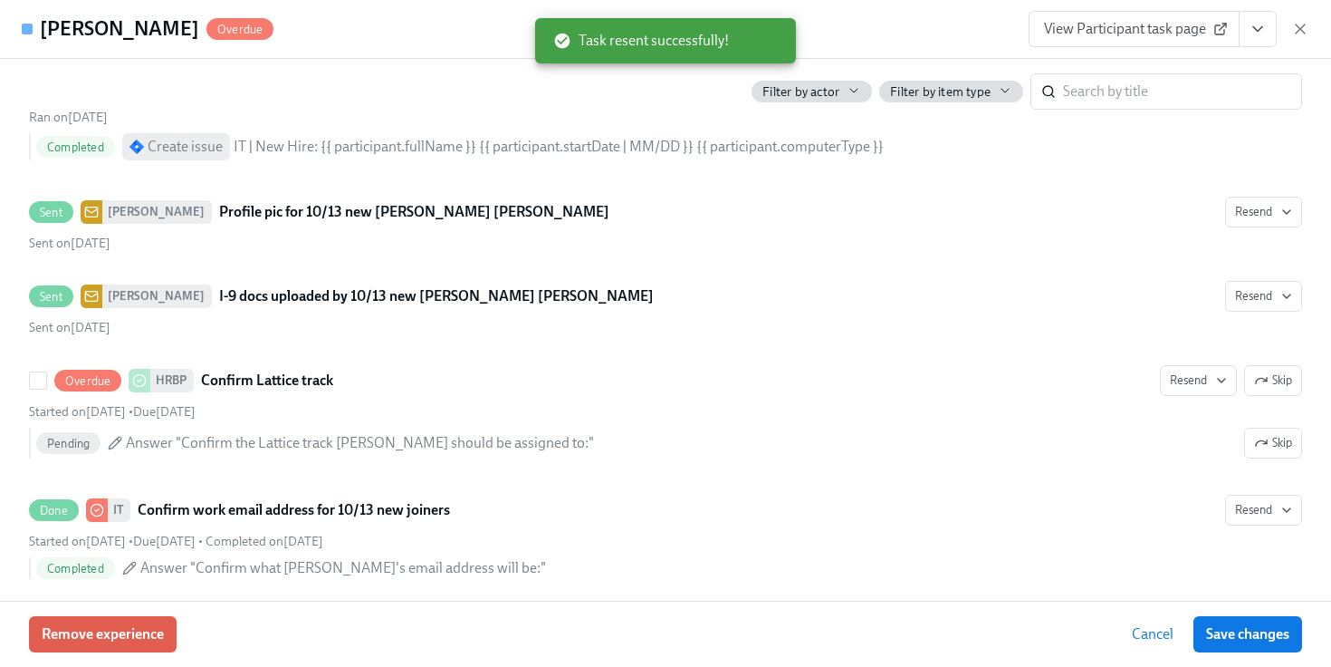
scroll to position [3640, 0]
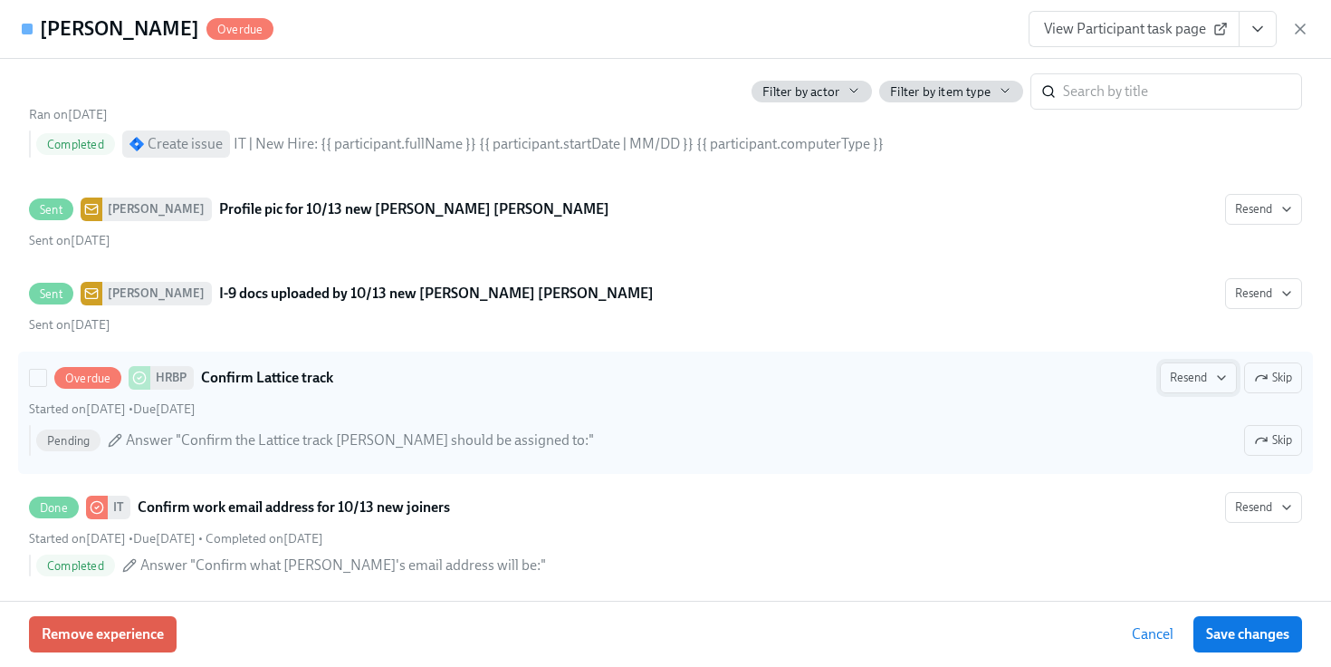
click at [1187, 380] on span "Resend" at bounding box center [1198, 378] width 57 height 18
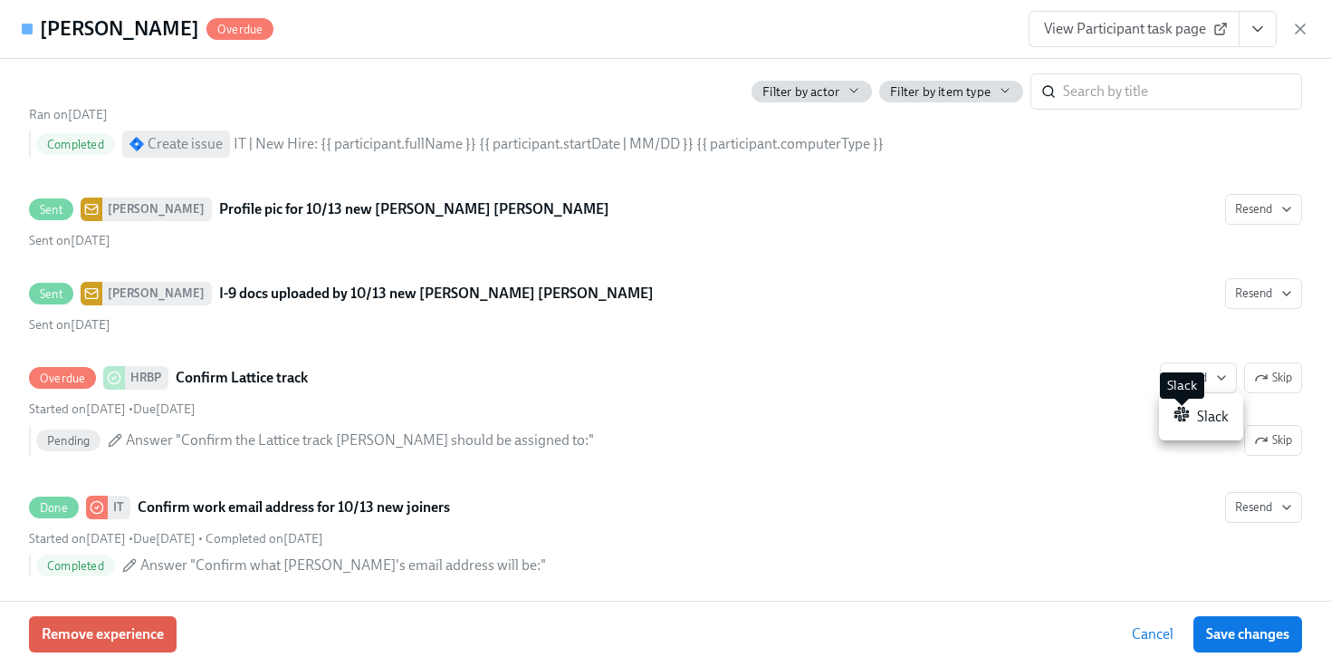
click at [1184, 415] on rect at bounding box center [1186, 416] width 5 height 2
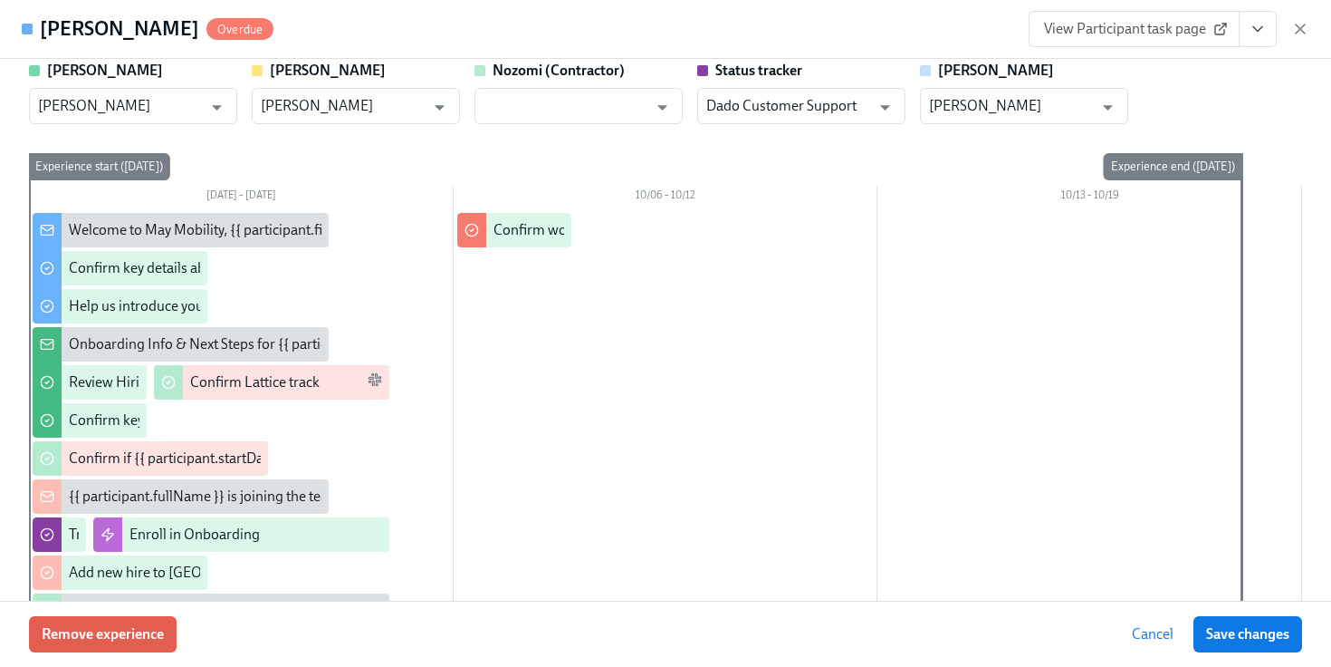
scroll to position [0, 0]
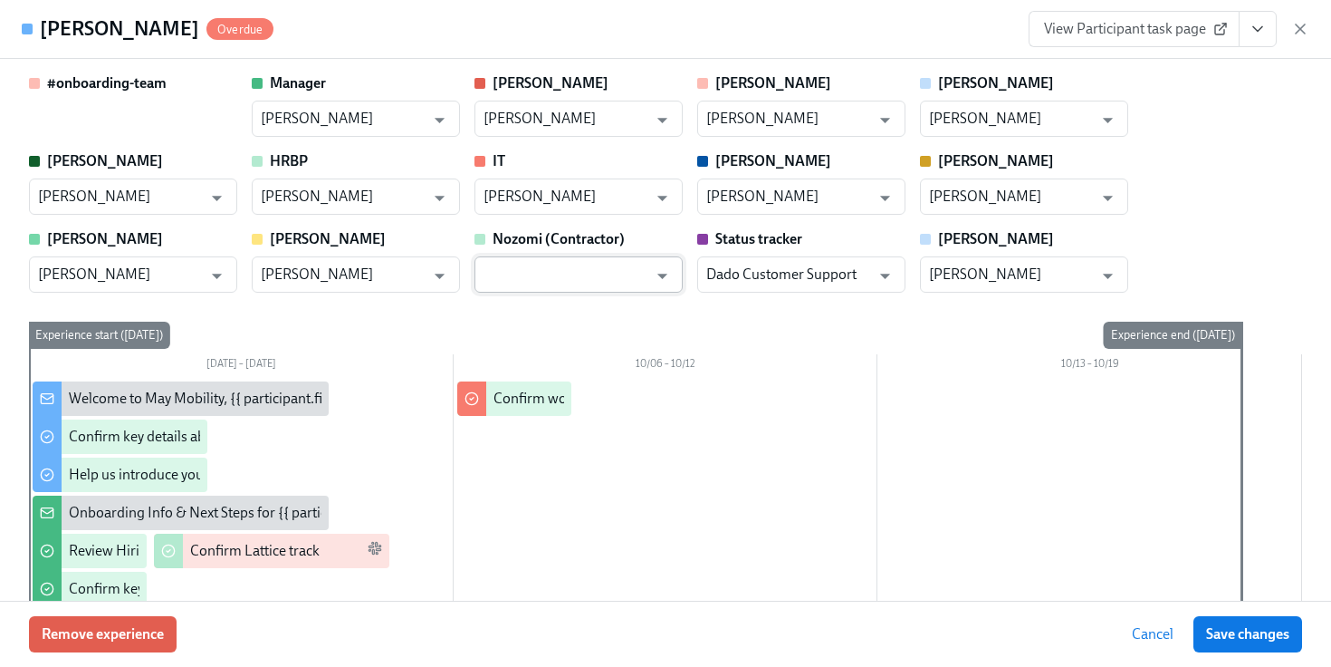
click at [555, 281] on input "text" at bounding box center [566, 274] width 164 height 36
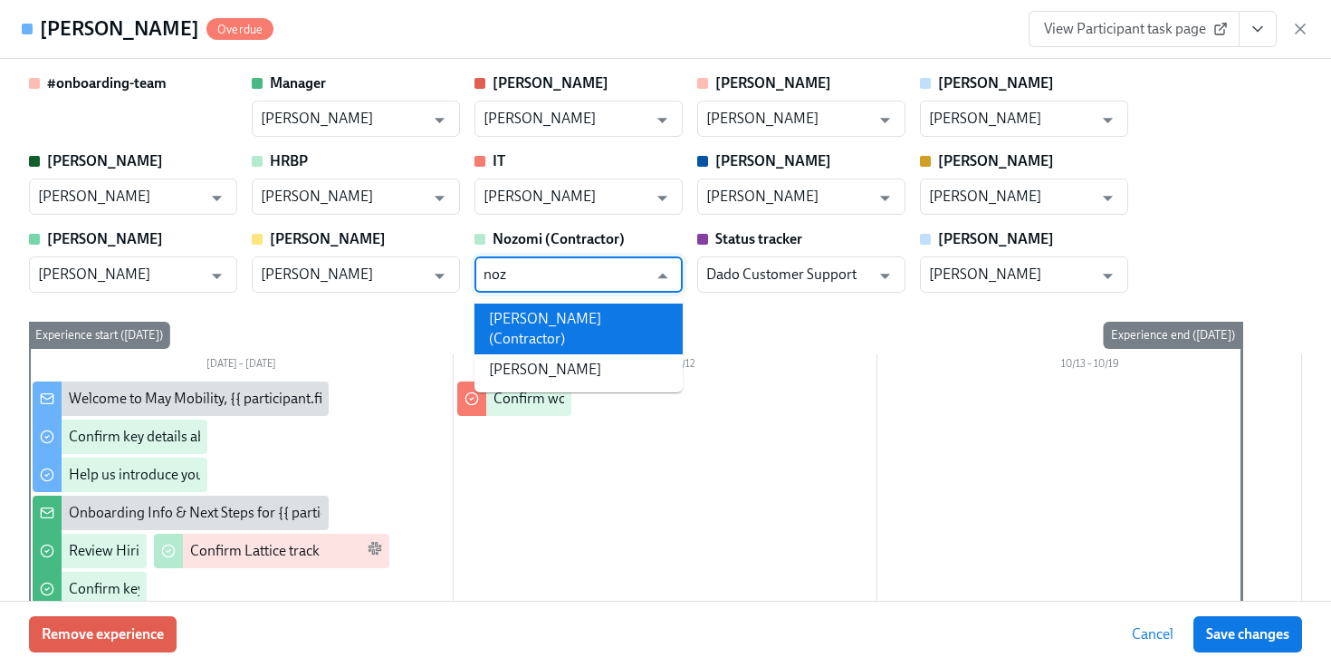
click at [563, 340] on li "[PERSON_NAME] (Contractor)" at bounding box center [579, 328] width 208 height 51
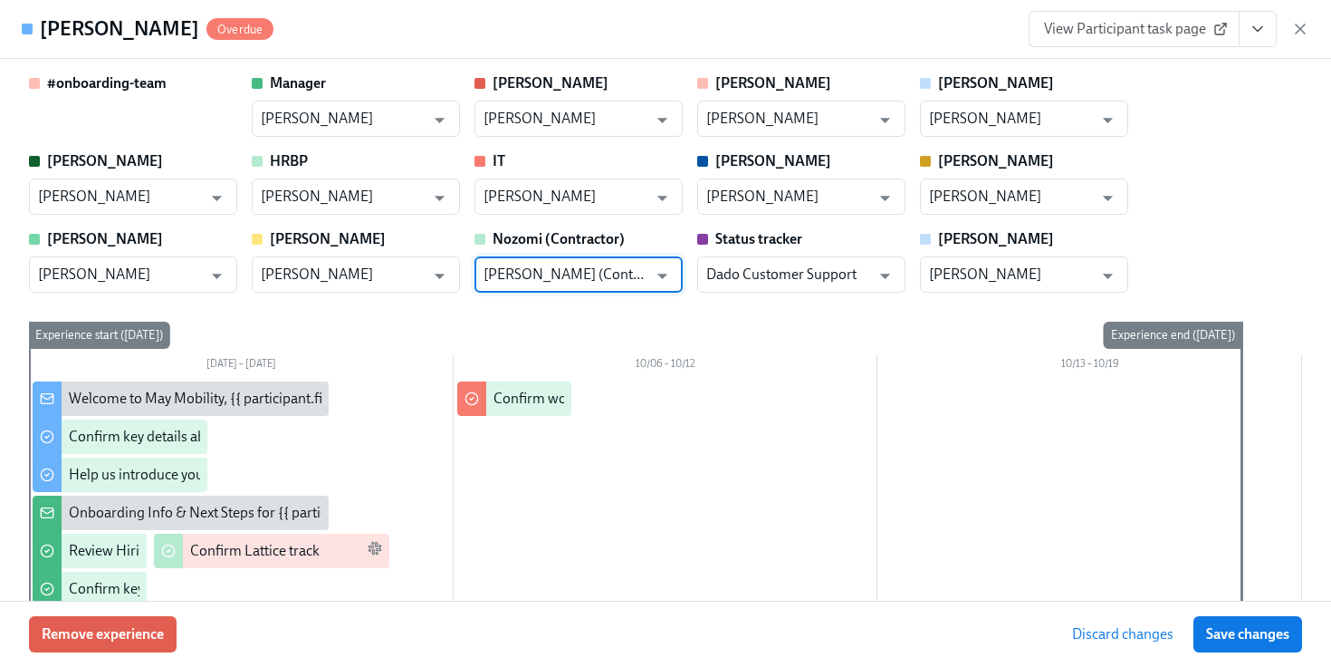
type input "[PERSON_NAME] (Contractor)"
click at [1245, 638] on span "Save changes" at bounding box center [1247, 634] width 83 height 18
type input "[PERSON_NAME] (Contractor)"
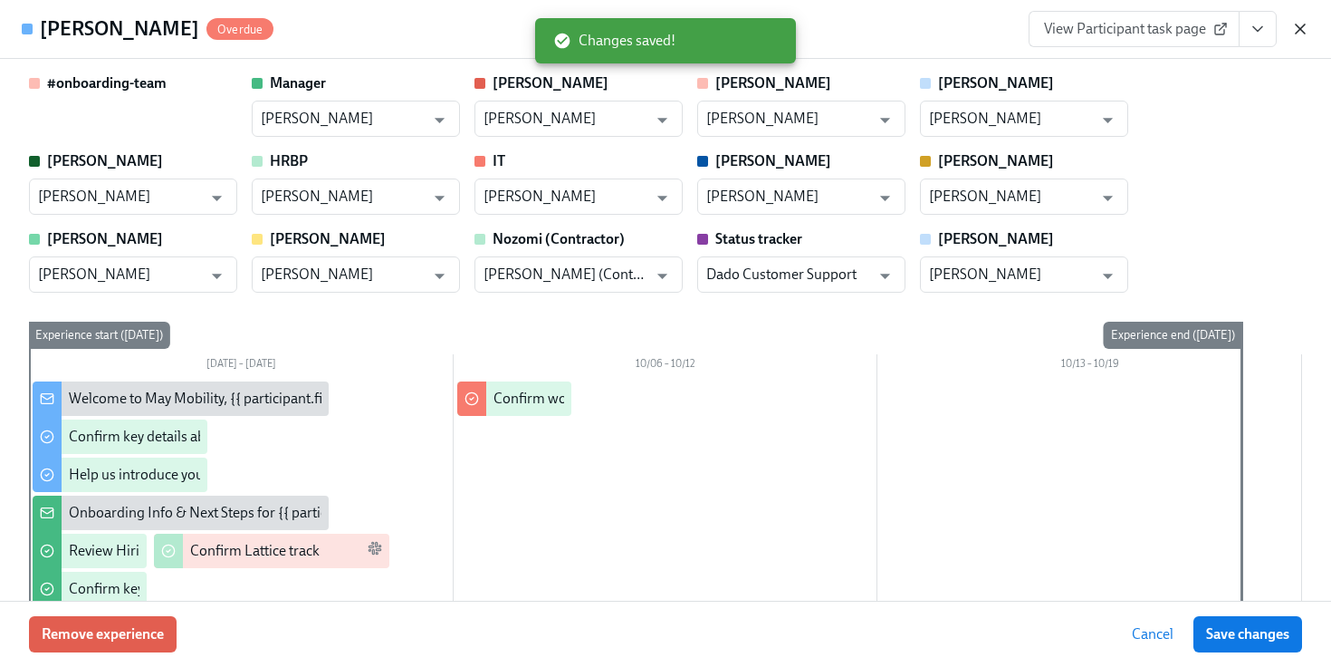
click at [1291, 30] on icon "button" at bounding box center [1300, 29] width 18 height 18
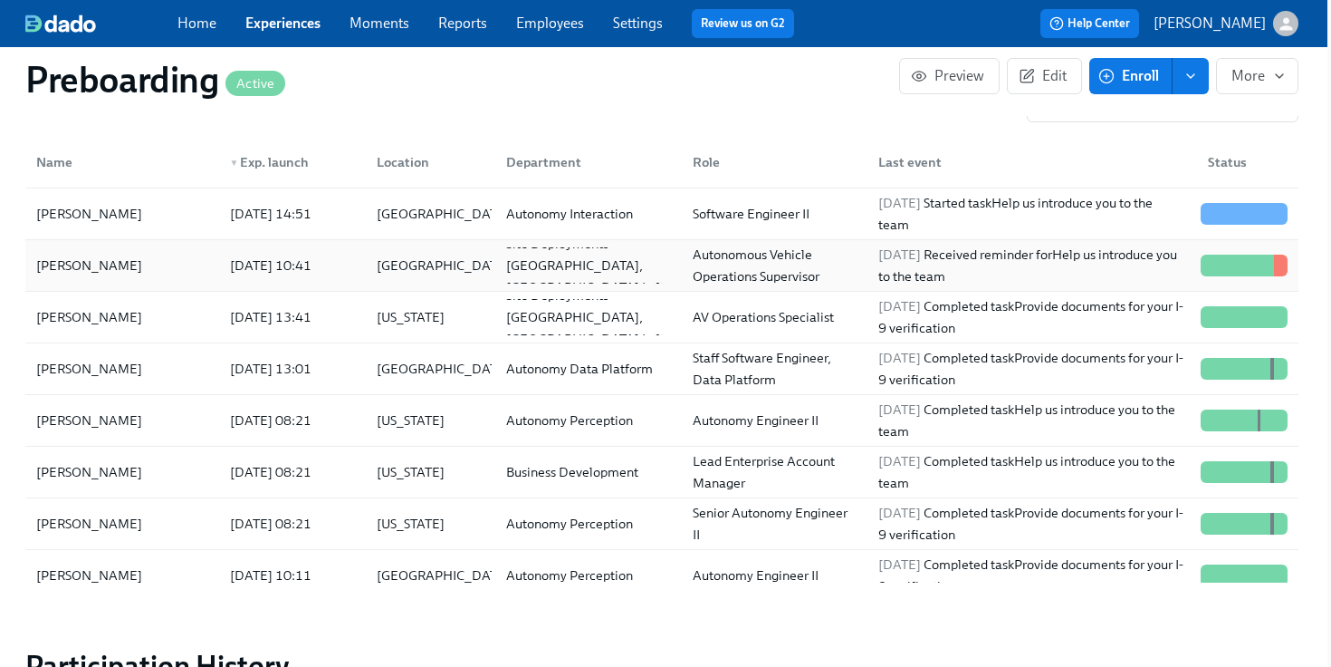
click at [740, 275] on div "Autonomous Vehicle Operations Supervisor" at bounding box center [775, 265] width 179 height 43
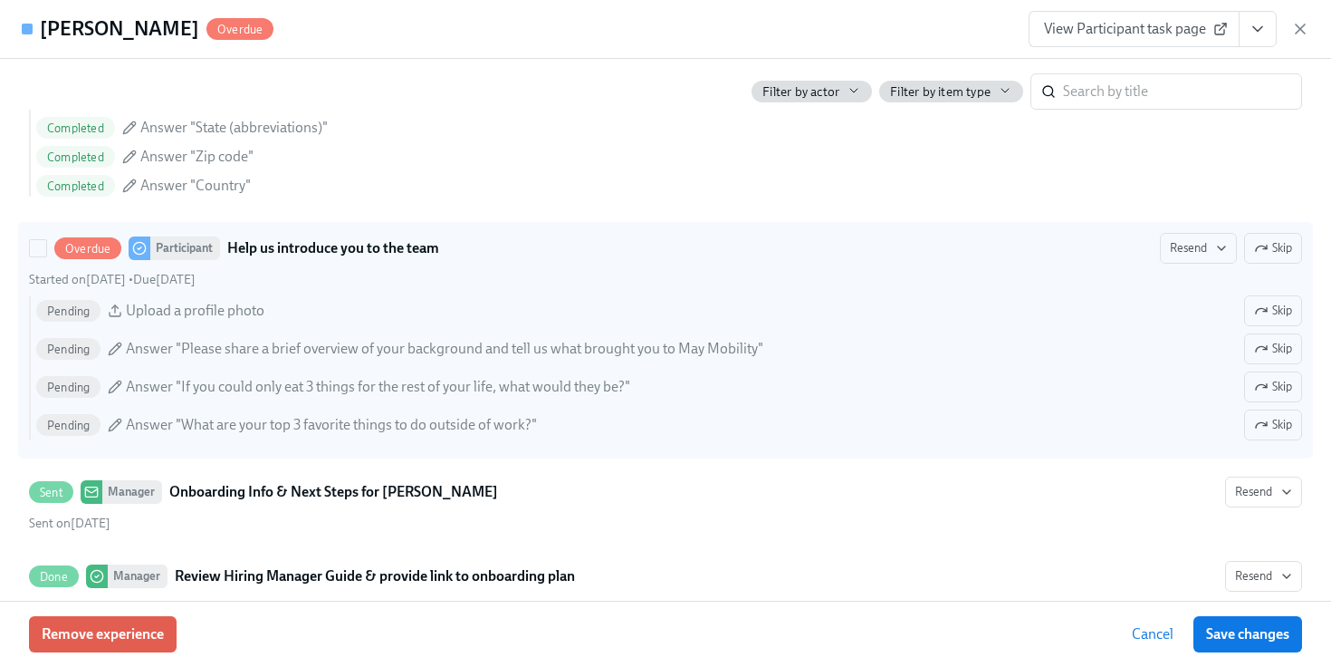
scroll to position [1602, 0]
click at [1190, 253] on span "Resend" at bounding box center [1198, 246] width 57 height 18
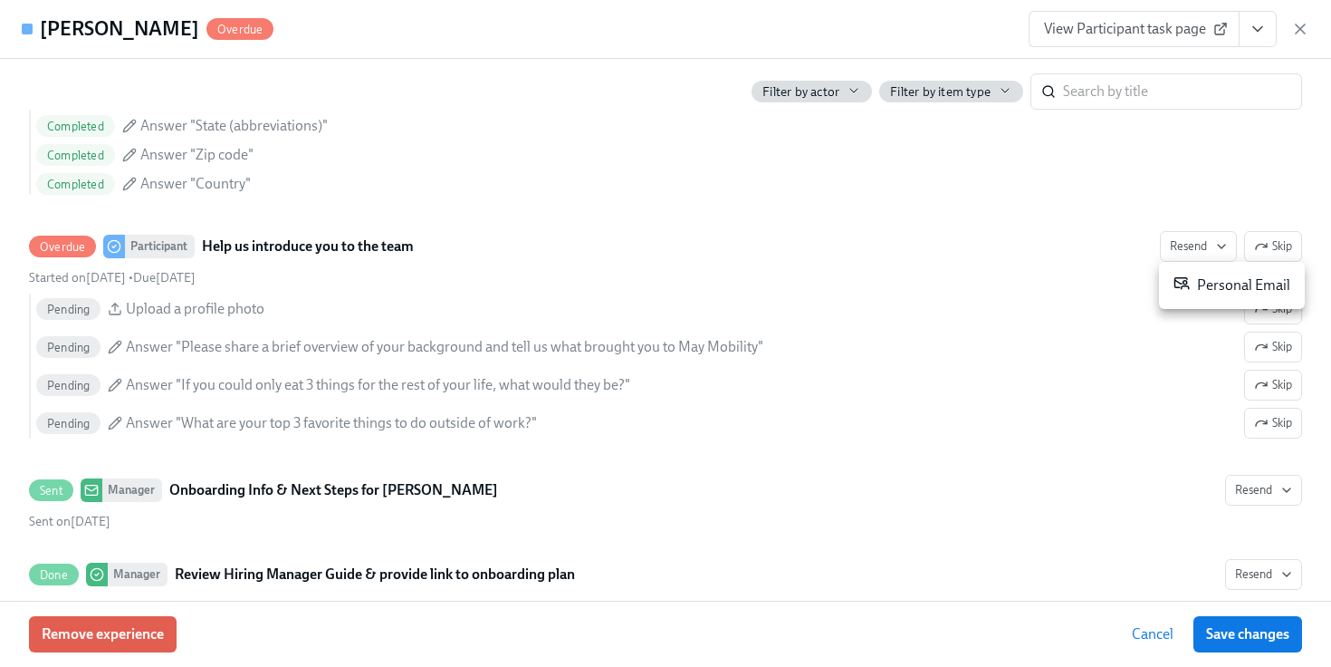
click at [1192, 283] on div "Personal Email" at bounding box center [1232, 285] width 117 height 22
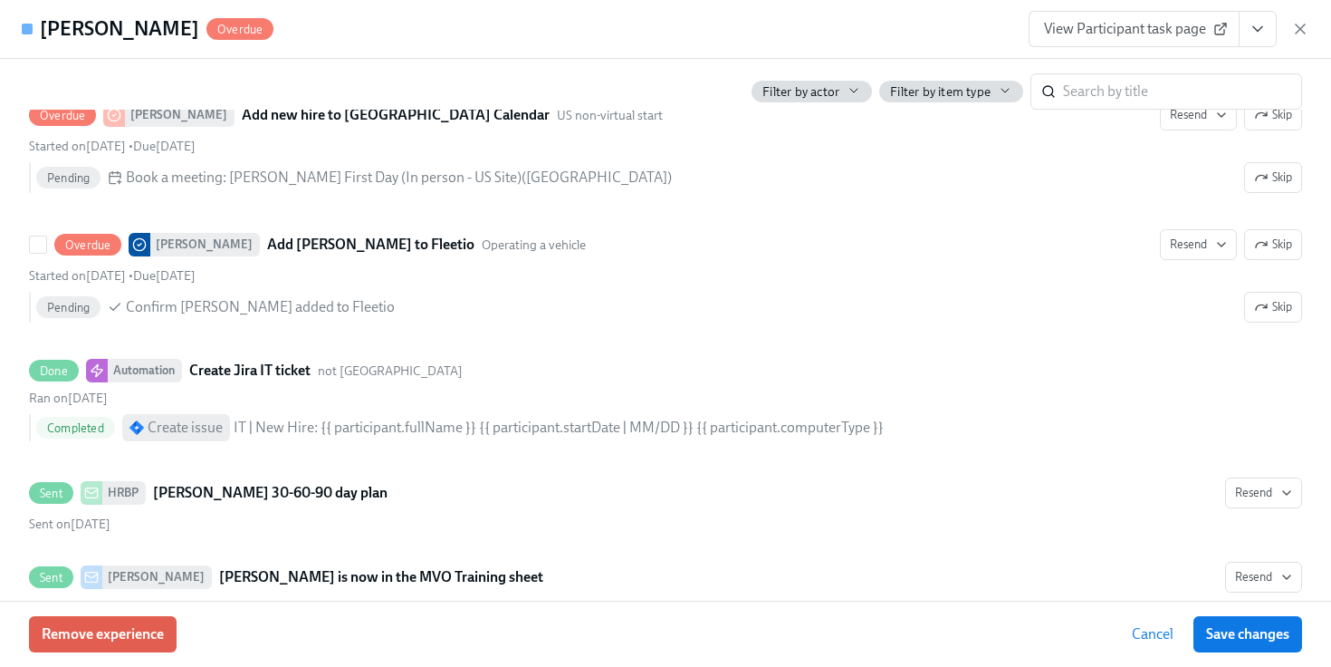
scroll to position [4185, 0]
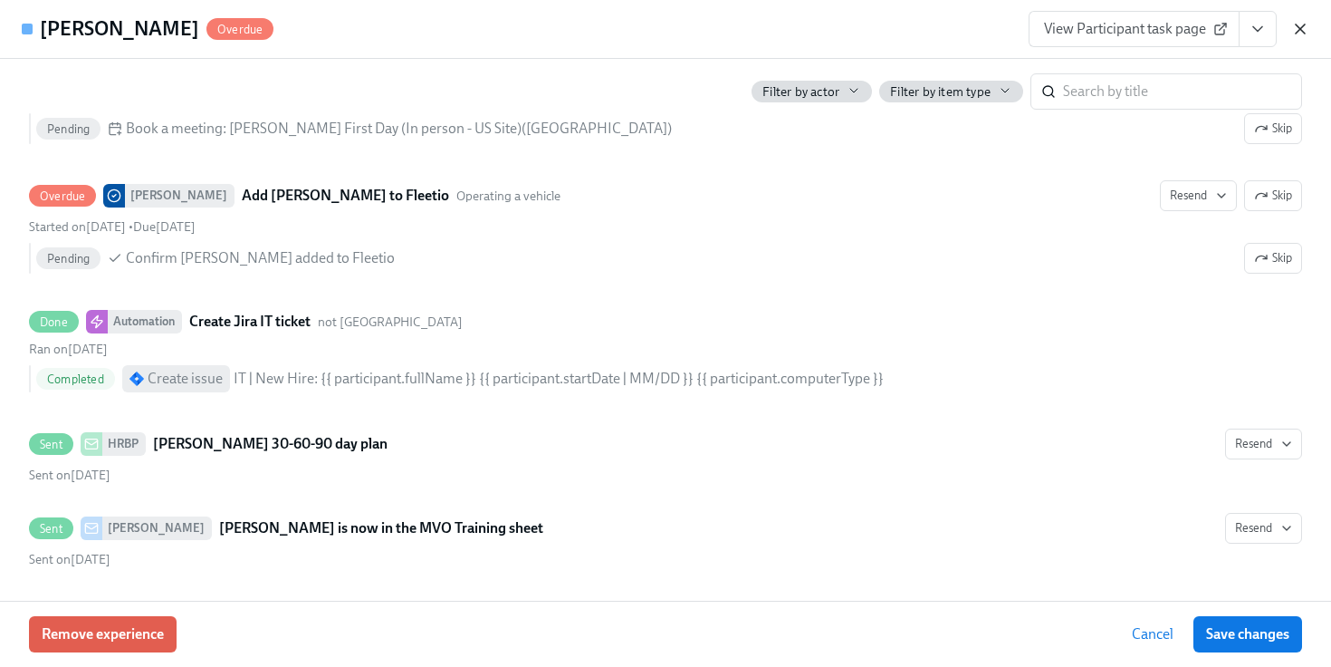
click at [1299, 34] on icon "button" at bounding box center [1300, 29] width 18 height 18
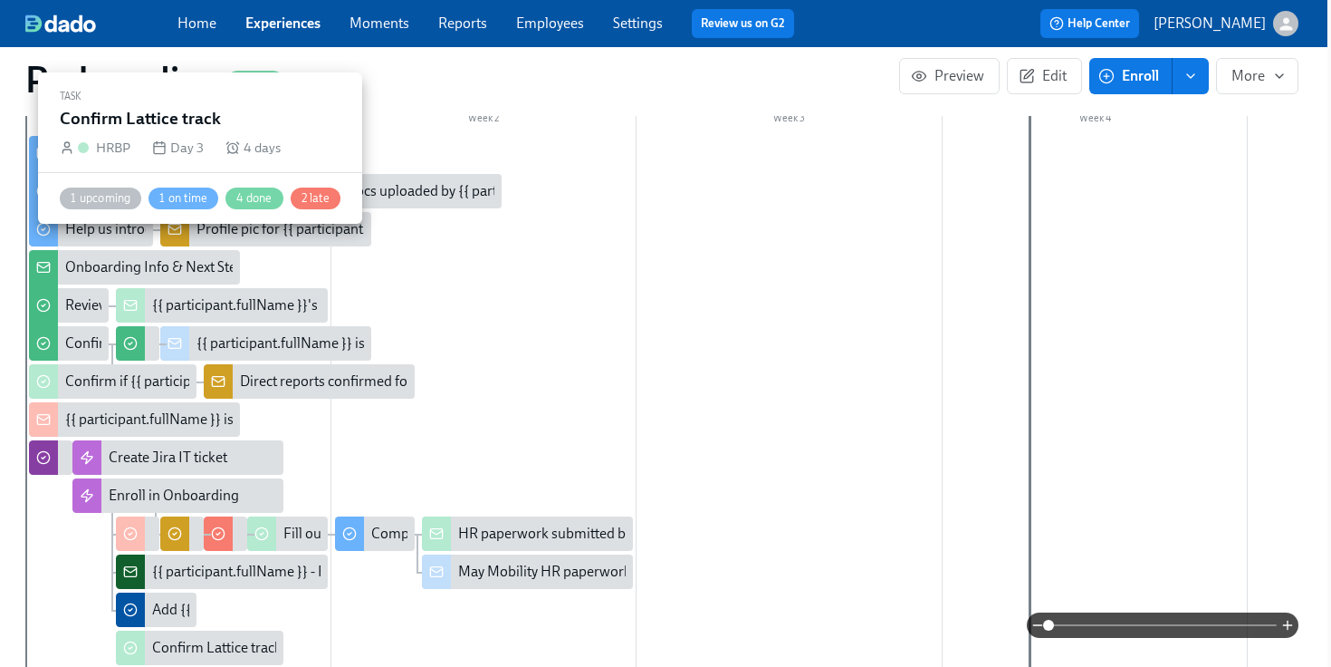
scroll to position [0, 4]
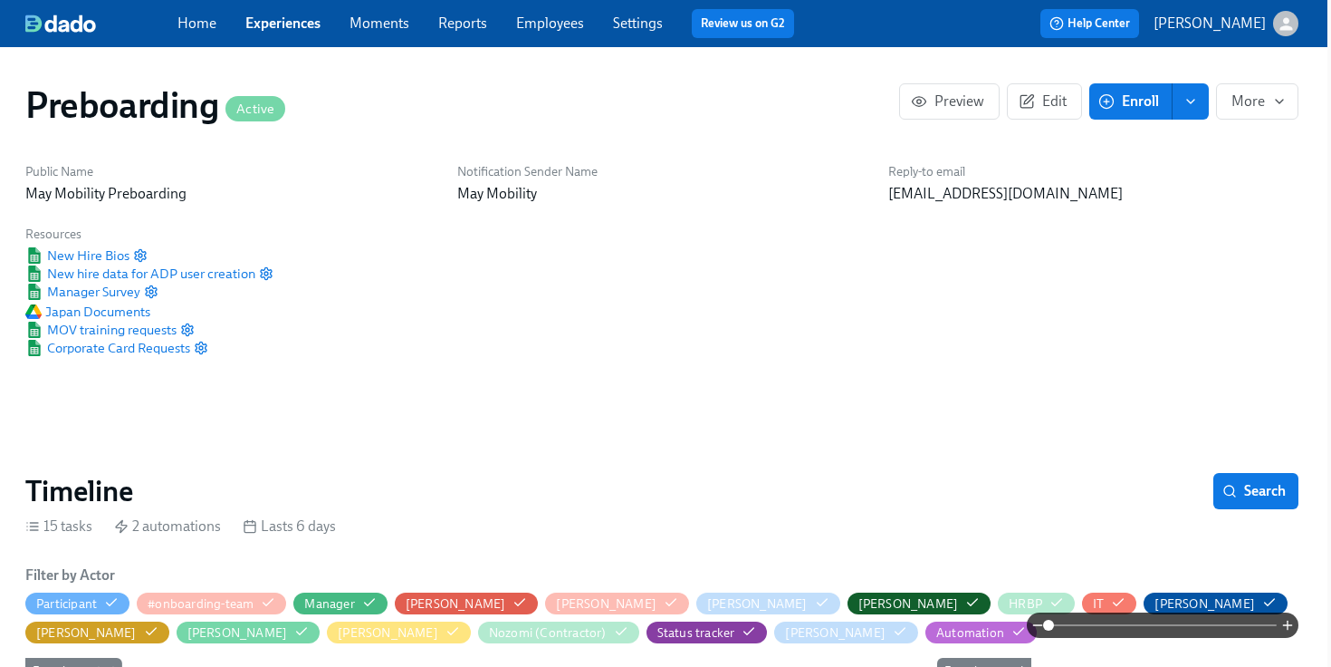
click at [291, 30] on link "Experiences" at bounding box center [282, 22] width 75 height 17
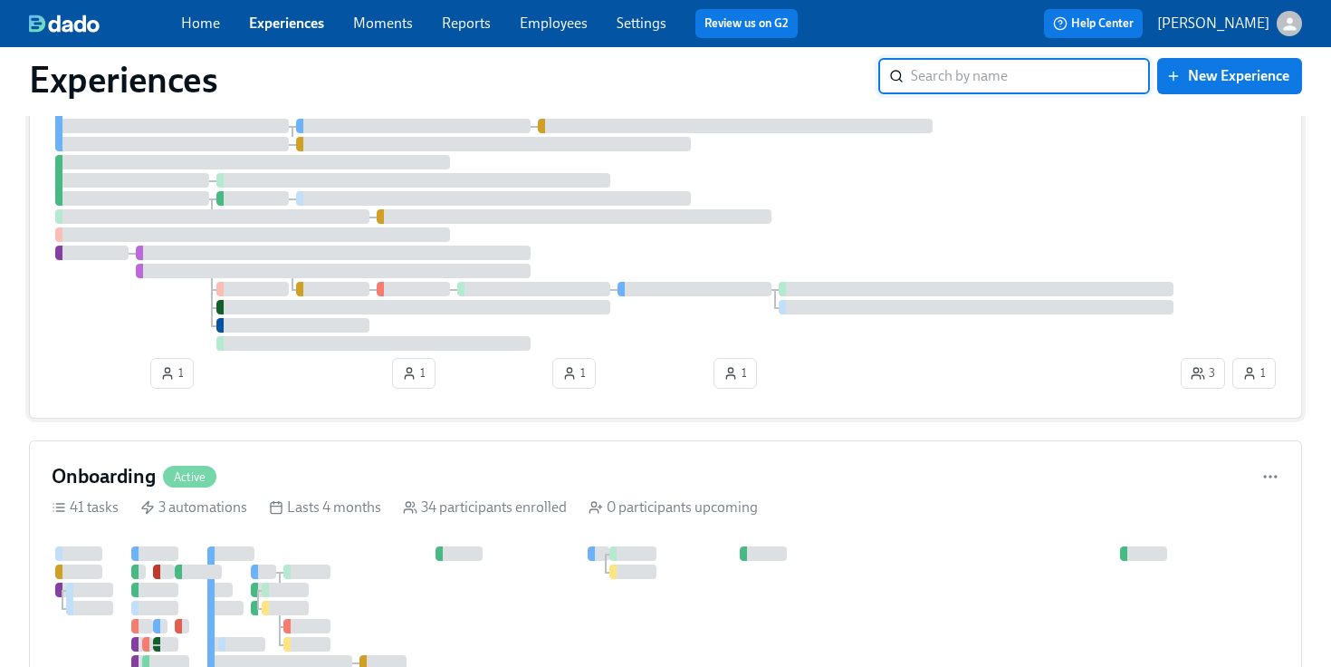
scroll to position [191, 0]
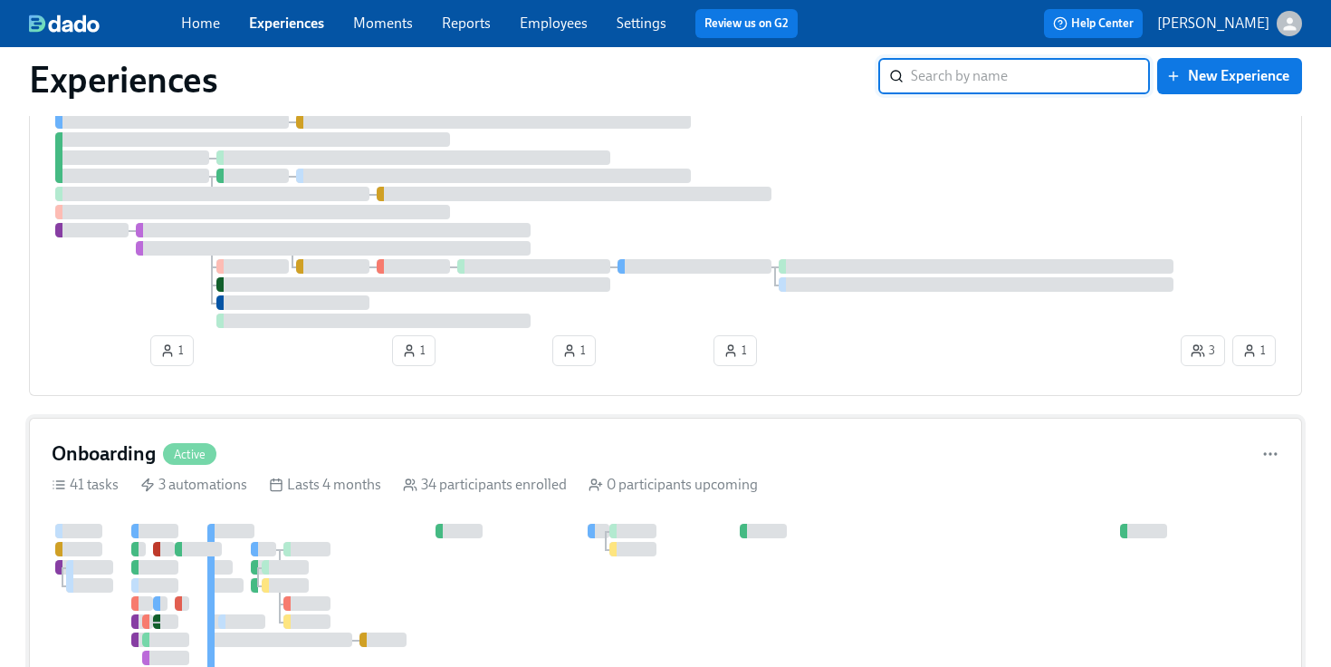
click at [346, 476] on div "Lasts 4 months" at bounding box center [325, 485] width 112 height 20
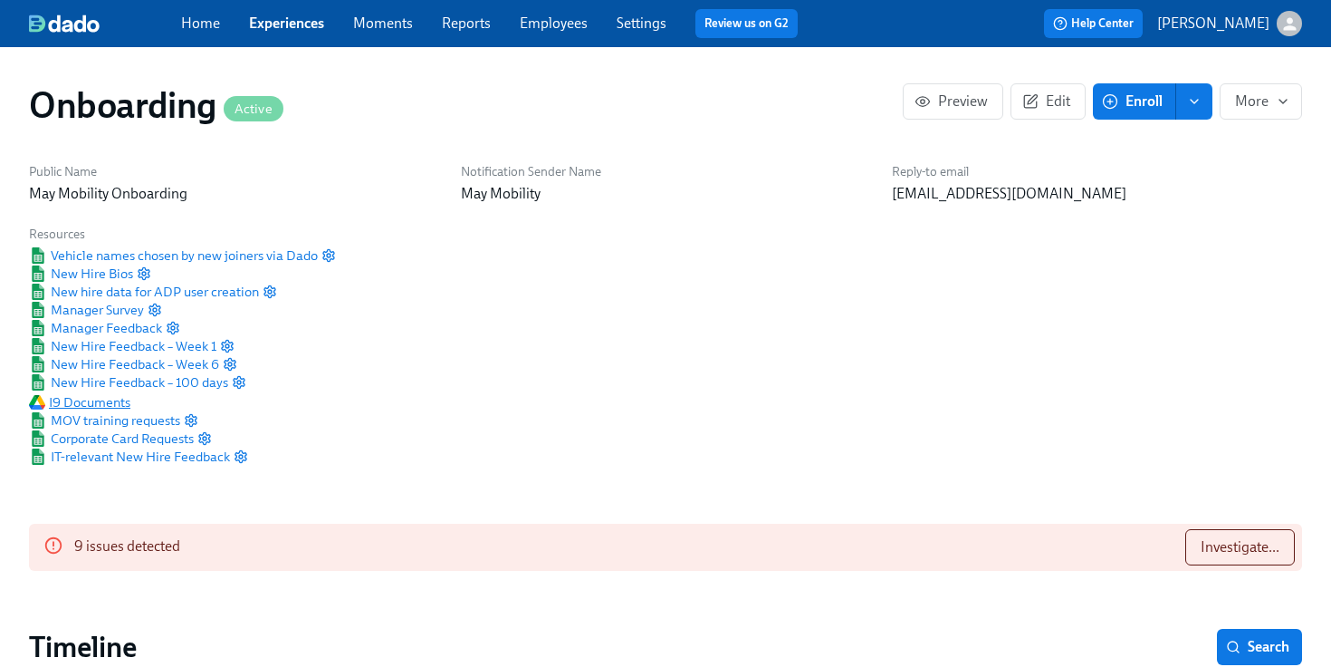
scroll to position [0, 15447]
click at [108, 407] on span "I9 Documents" at bounding box center [79, 402] width 101 height 18
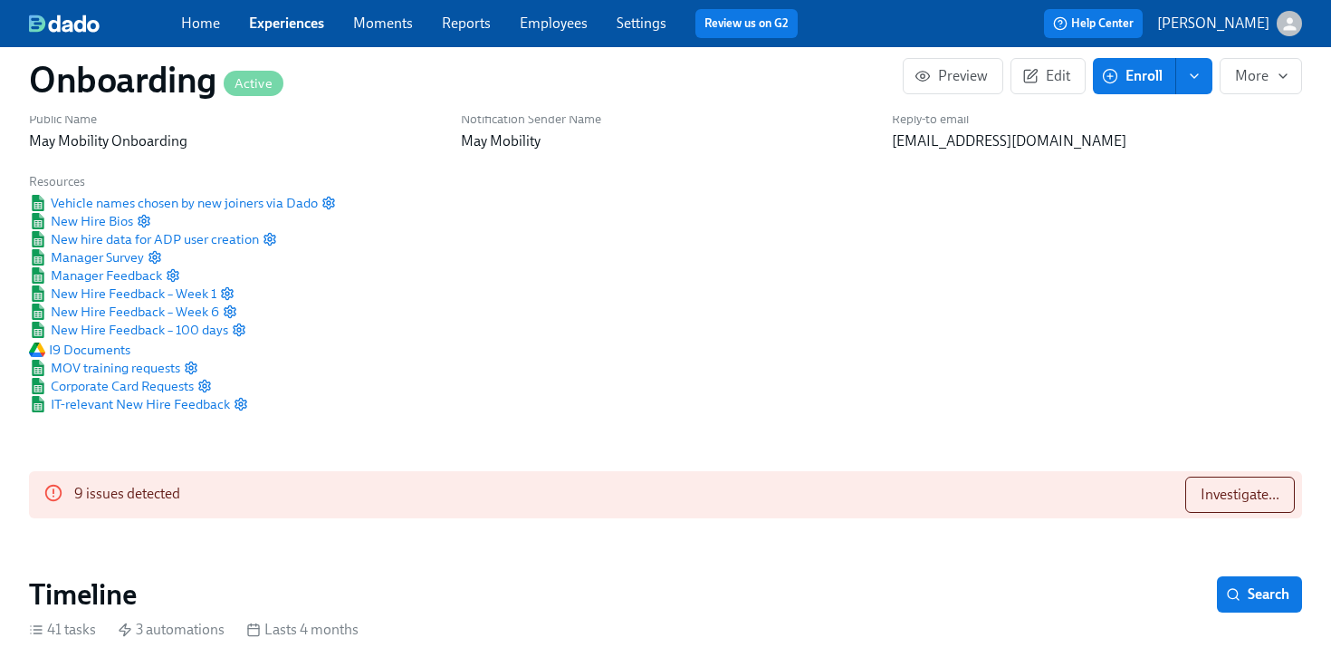
scroll to position [0, 0]
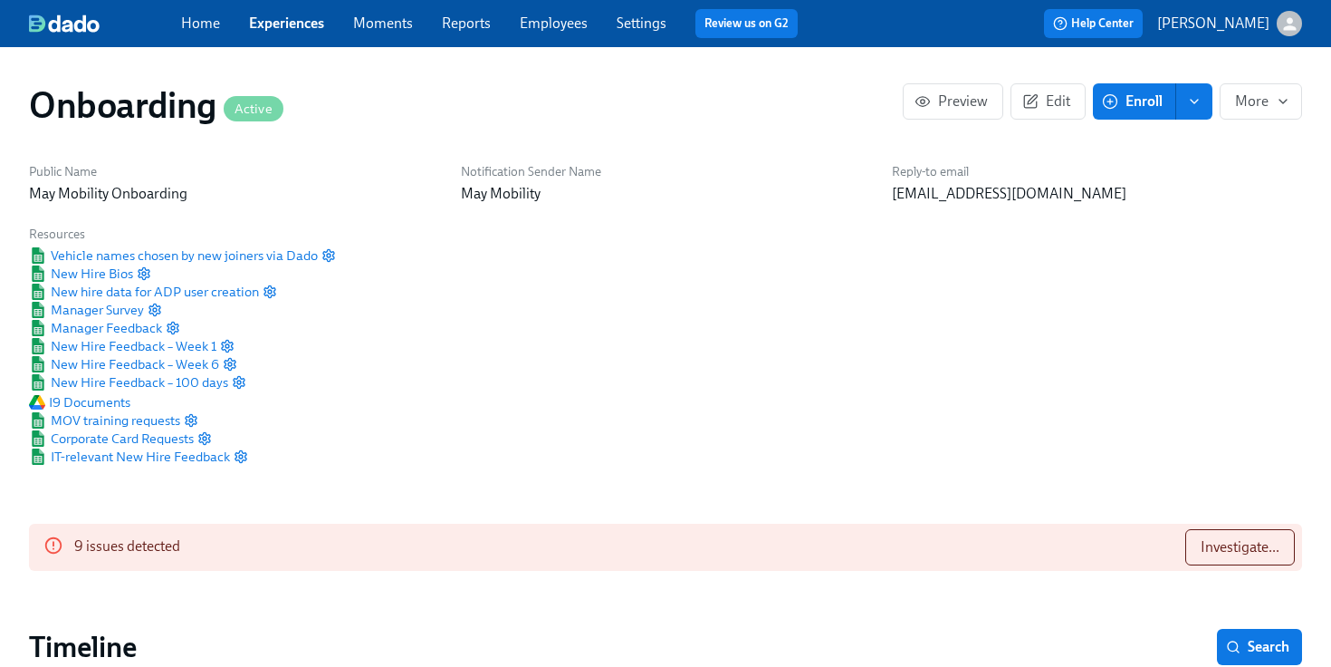
click at [289, 29] on link "Experiences" at bounding box center [286, 22] width 75 height 17
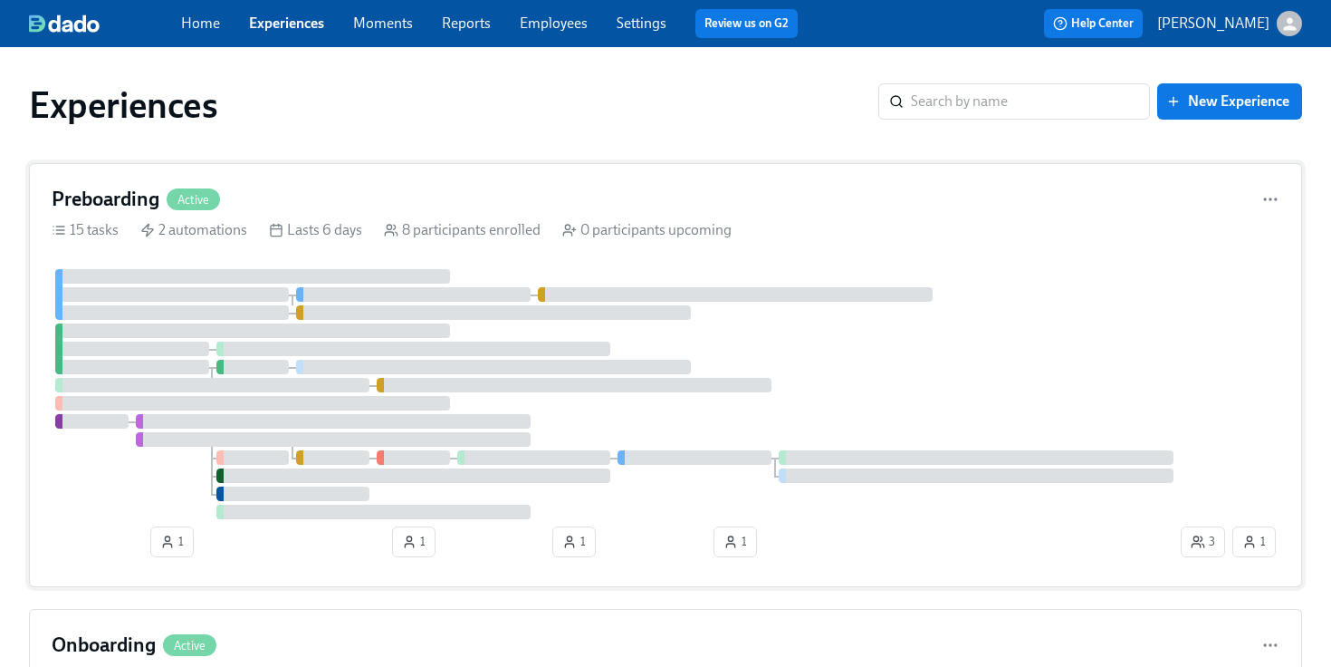
click at [282, 213] on div "Preboarding Active 15 tasks 2 automations Lasts 6 days 8 participants enrolled …" at bounding box center [665, 375] width 1273 height 424
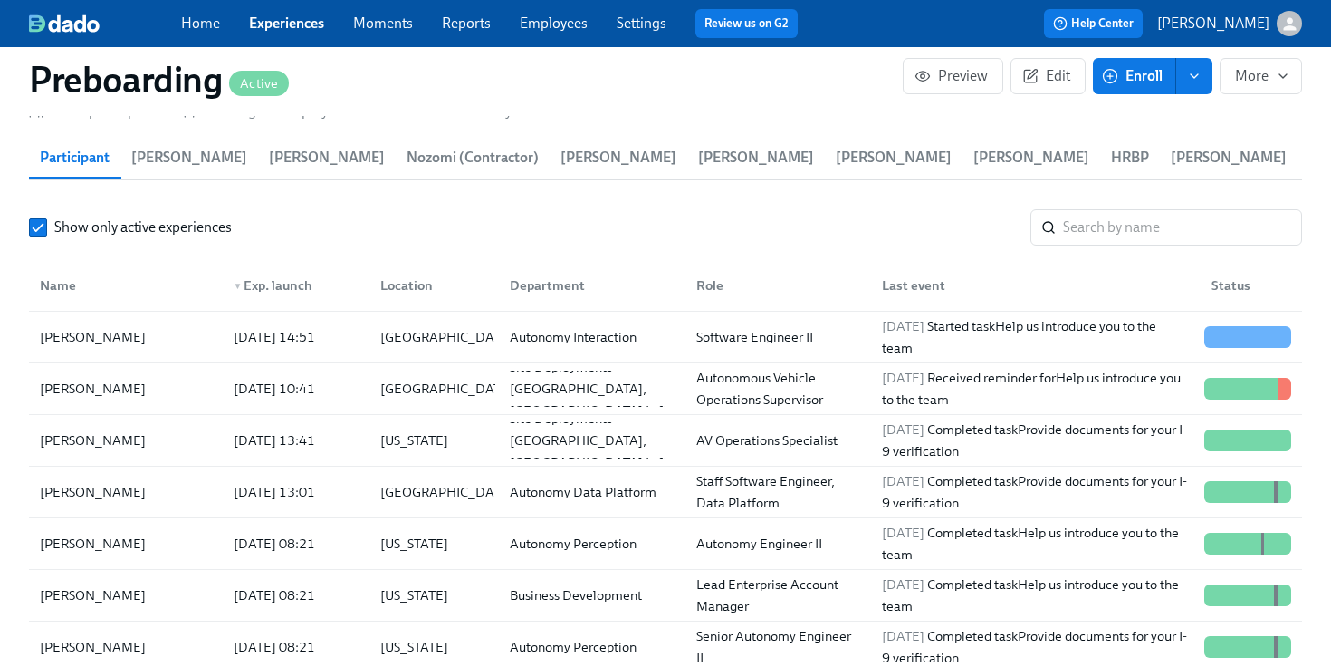
scroll to position [1899, 0]
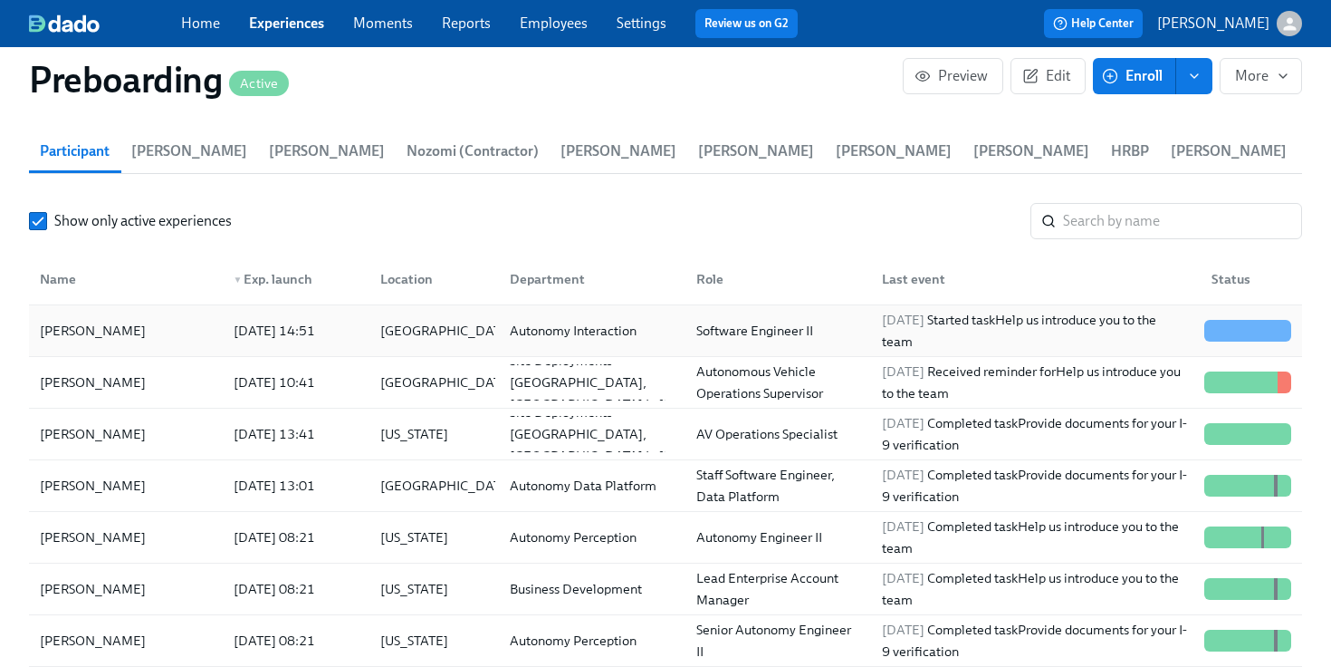
click at [289, 324] on div "[DATE] 14:51" at bounding box center [274, 331] width 96 height 22
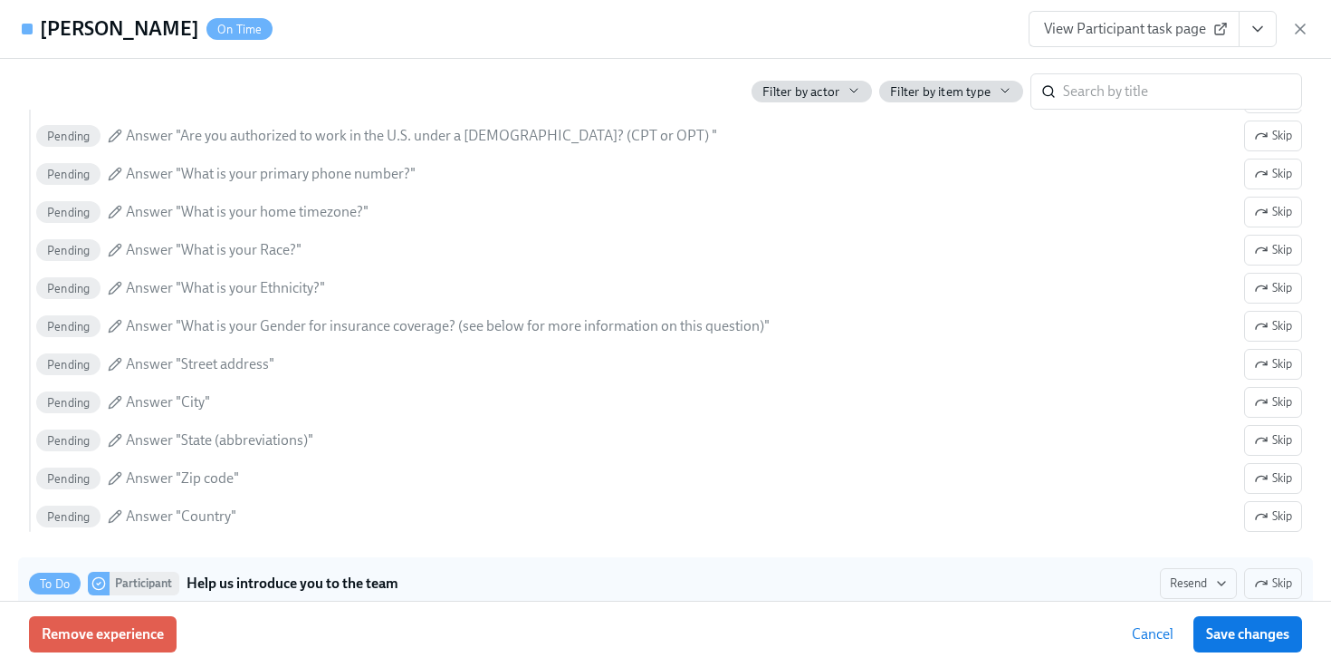
scroll to position [984, 0]
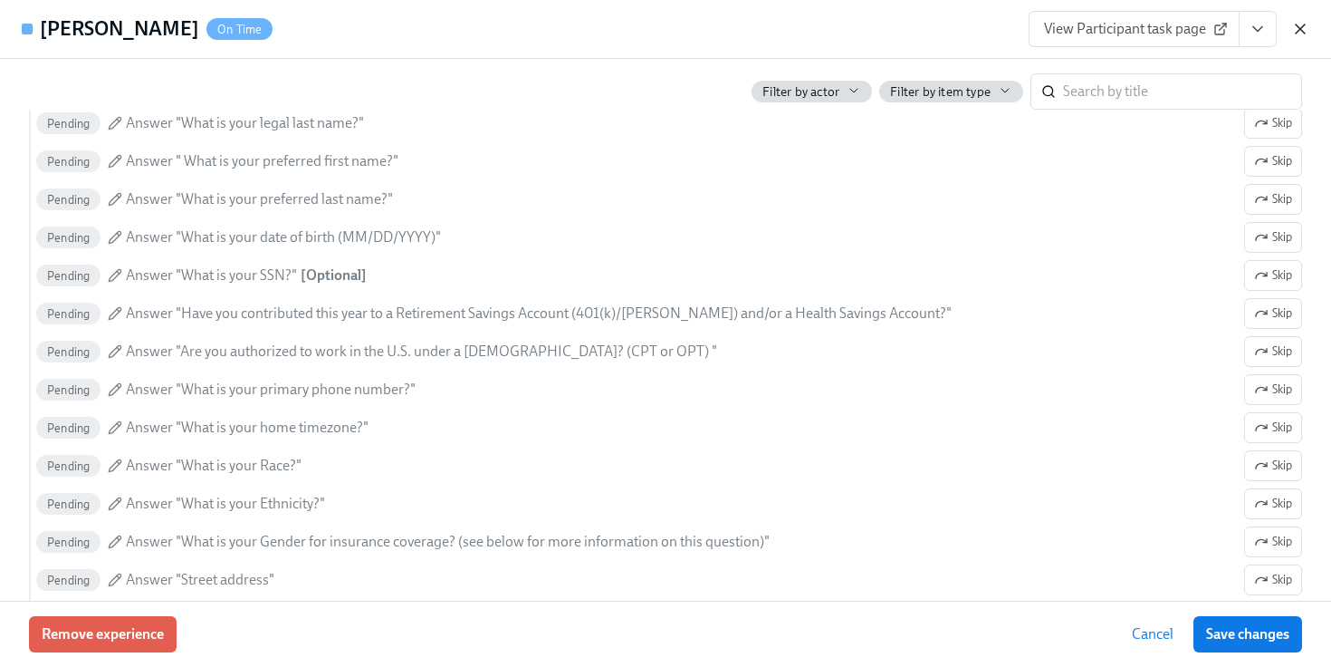
click at [1300, 36] on icon "button" at bounding box center [1300, 29] width 18 height 18
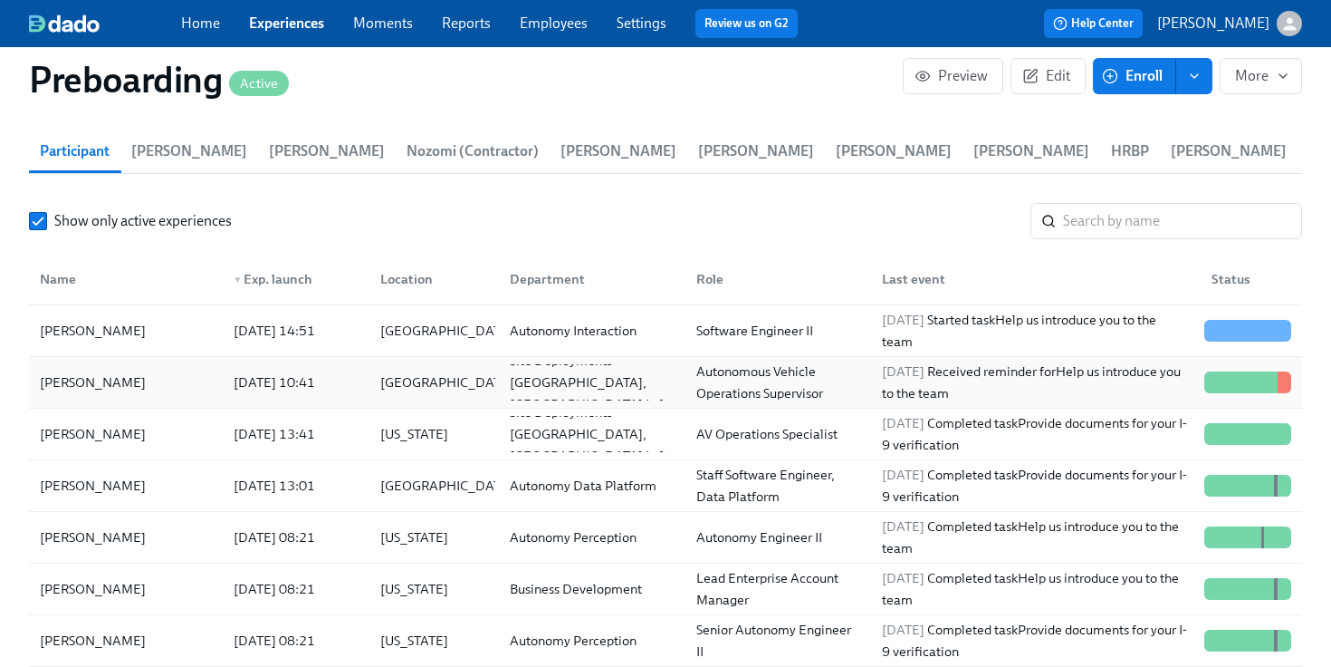
click at [680, 361] on div "[PERSON_NAME] [DATE] 10:41 United States Site Deployments-[GEOGRAPHIC_DATA], [G…" at bounding box center [665, 383] width 1273 height 52
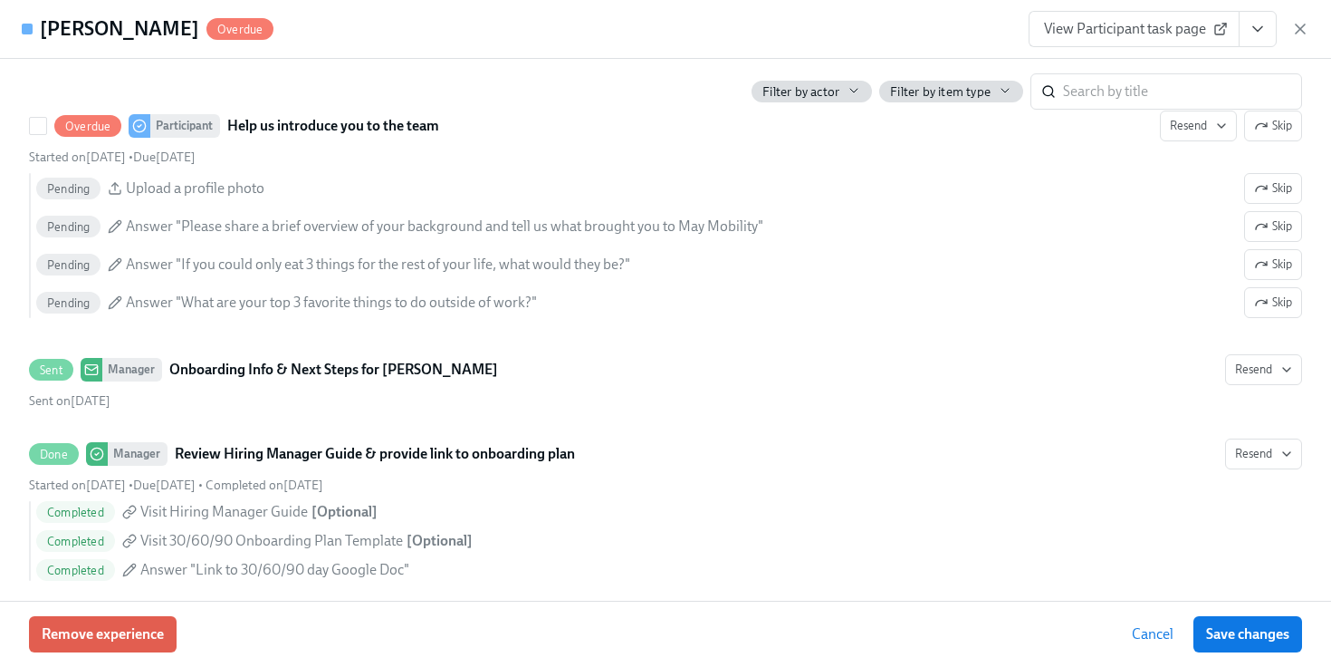
scroll to position [1723, 0]
